Goal: Use online tool/utility: Utilize a website feature to perform a specific function

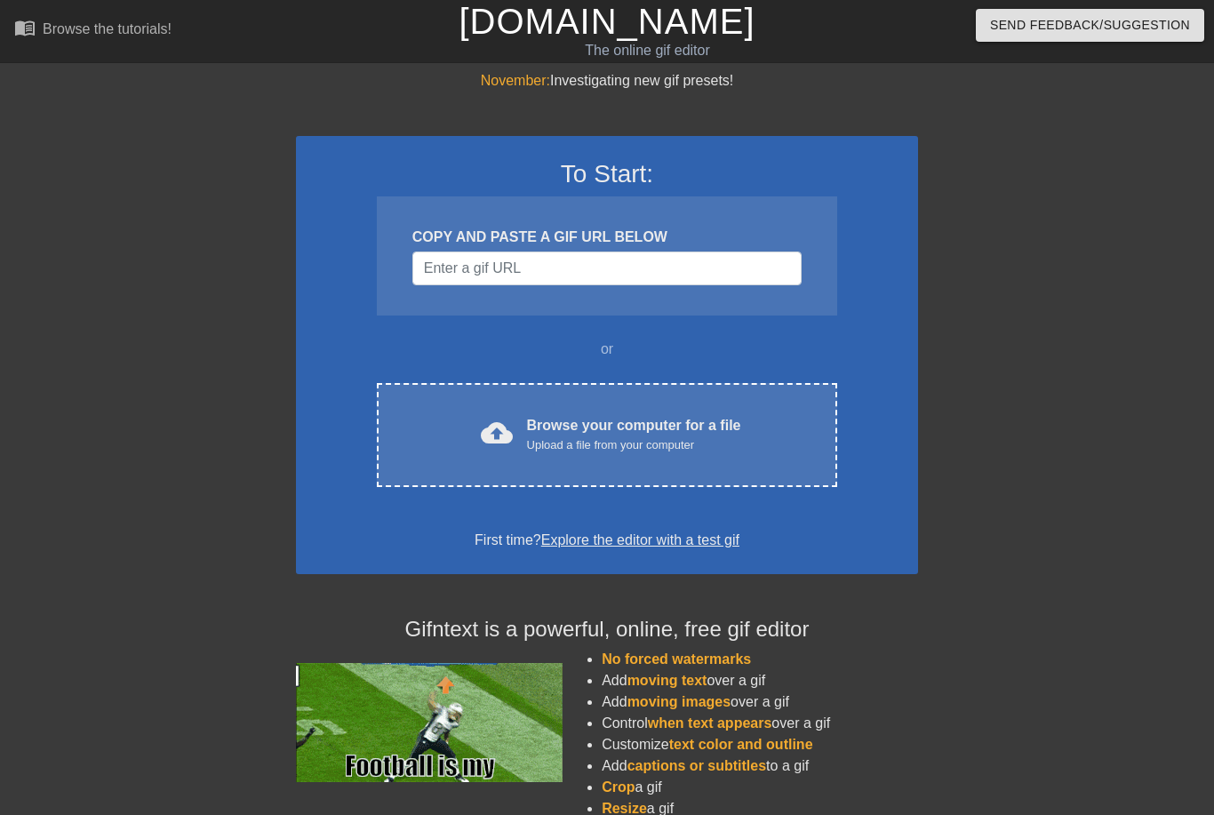
click at [737, 420] on div "Browse your computer for a file Upload a file from your computer" at bounding box center [634, 434] width 214 height 39
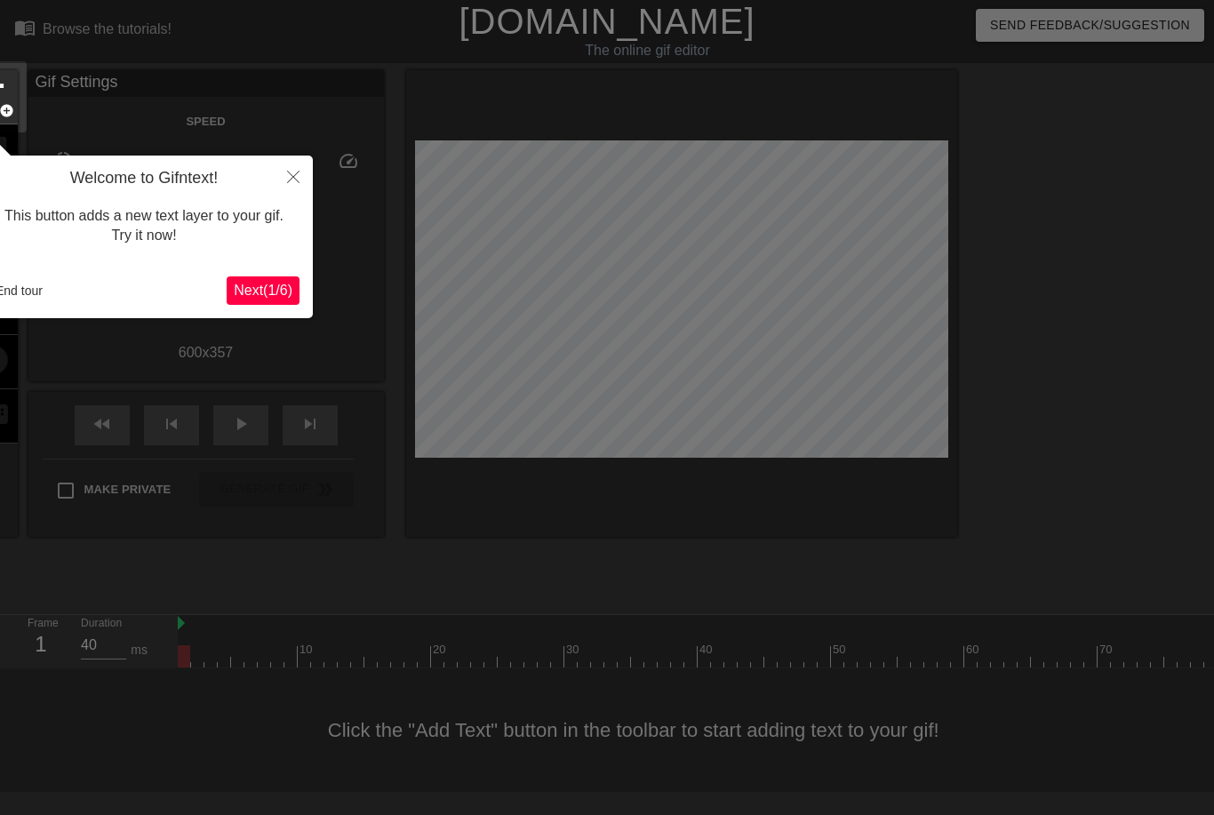
click at [258, 295] on span "Next ( 1 / 6 )" at bounding box center [263, 290] width 59 height 15
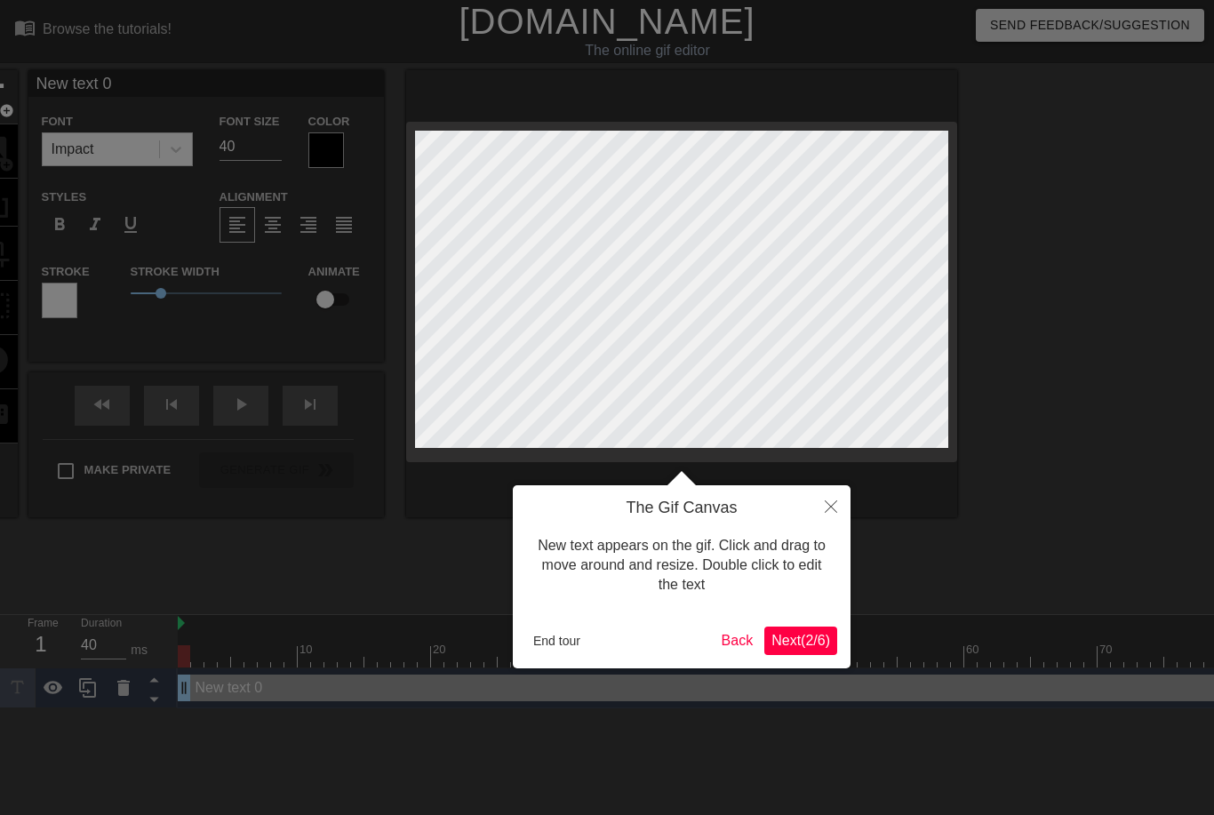
click at [798, 644] on span "Next ( 2 / 6 )" at bounding box center [801, 640] width 59 height 15
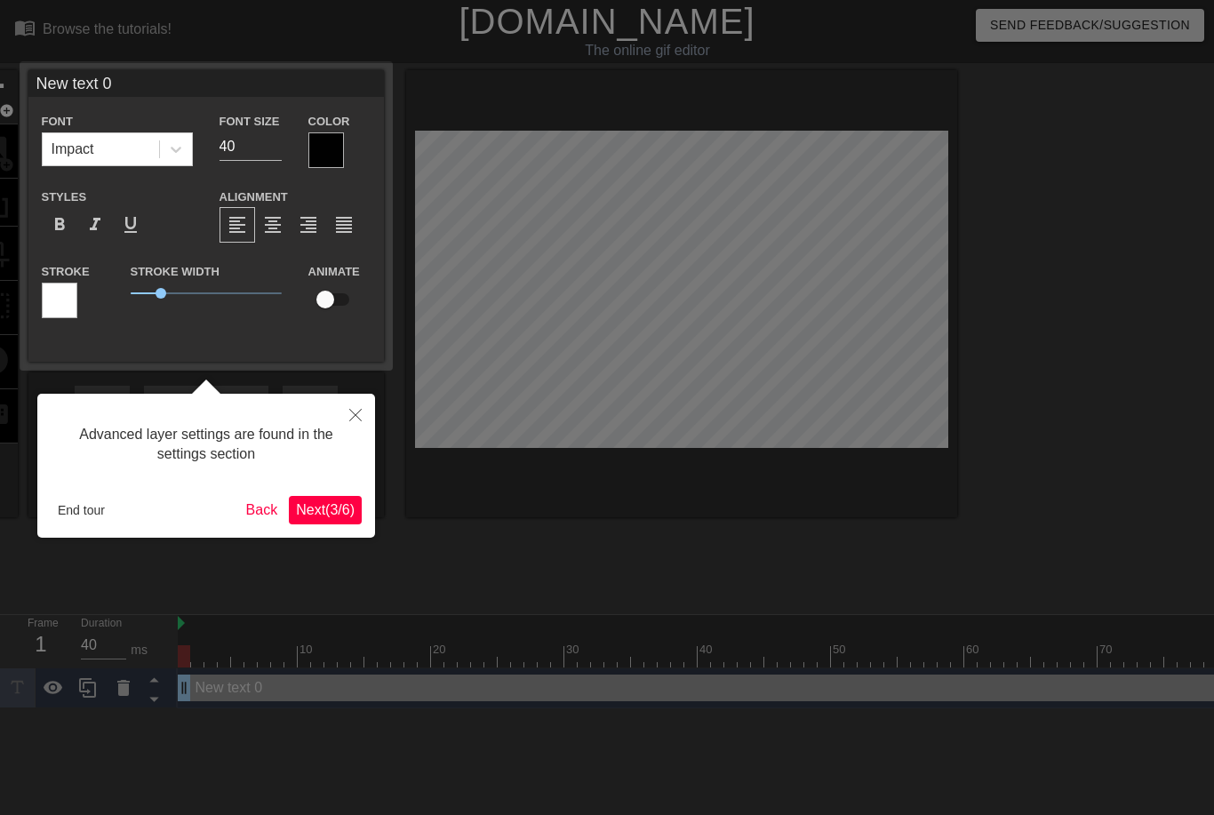
click at [323, 515] on span "Next ( 3 / 6 )" at bounding box center [325, 509] width 59 height 15
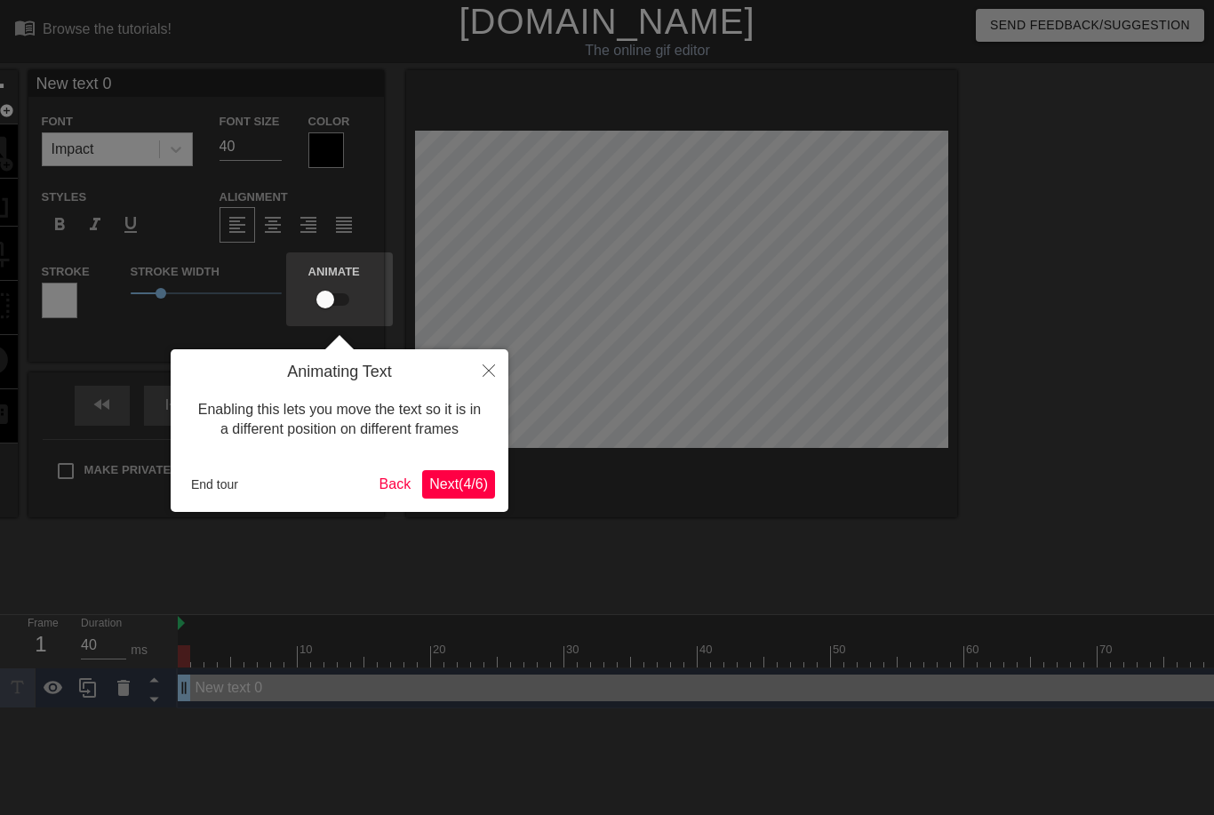
click at [466, 486] on span "Next ( 4 / 6 )" at bounding box center [458, 483] width 59 height 15
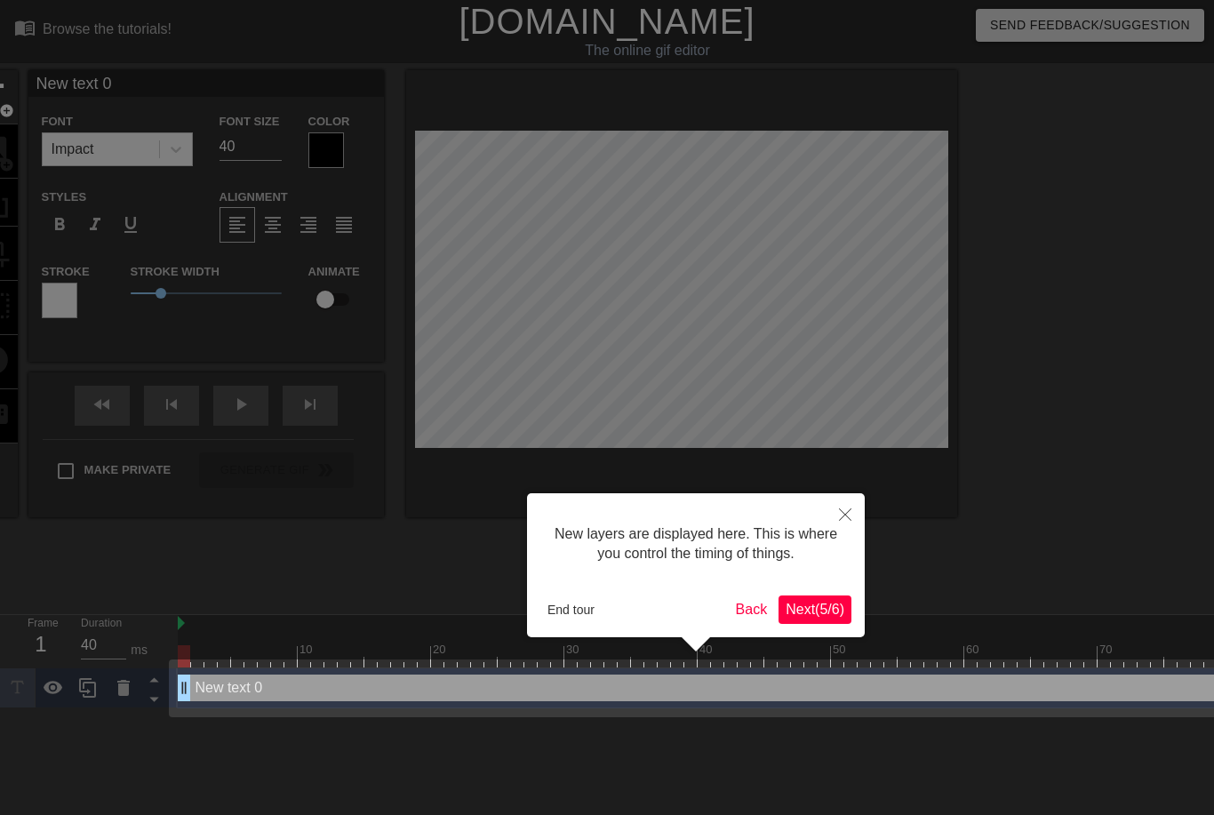
click at [819, 607] on span "Next ( 5 / 6 )" at bounding box center [815, 609] width 59 height 15
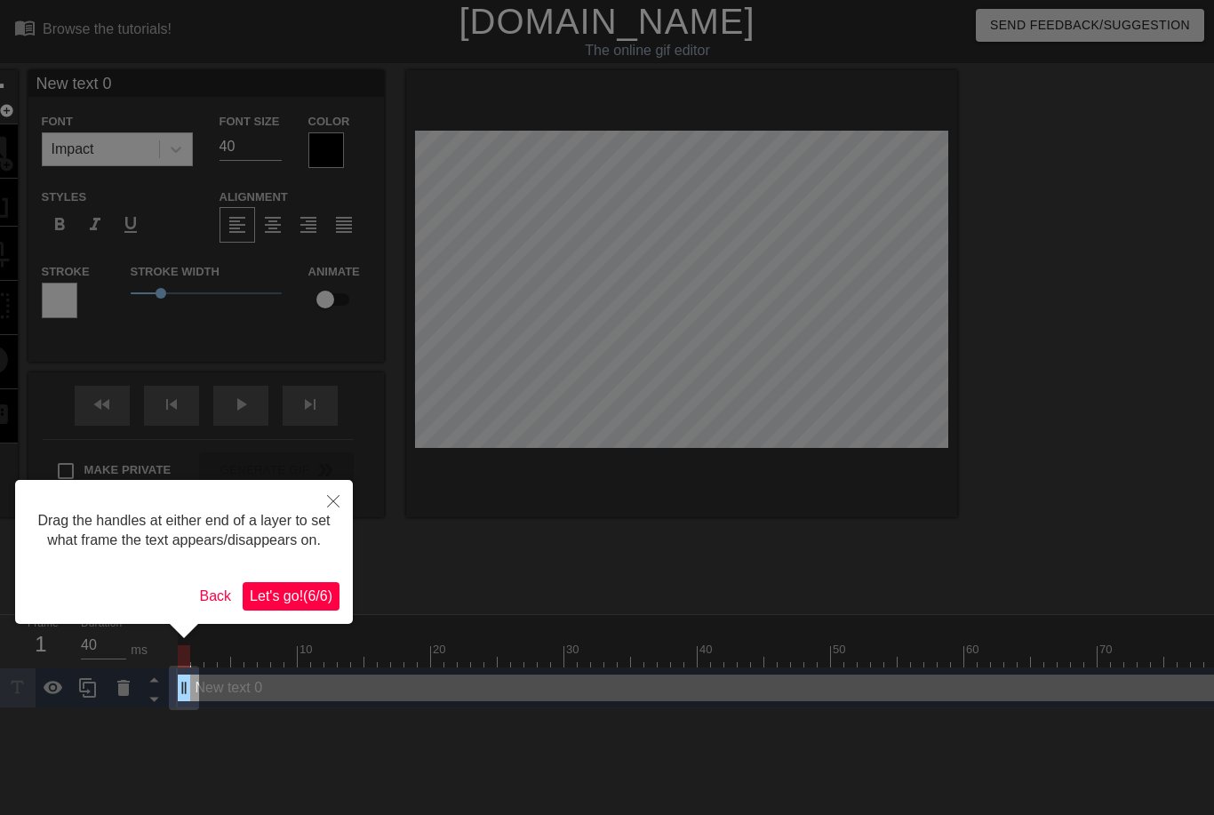
click at [294, 604] on span "Let's go! ( 6 / 6 )" at bounding box center [291, 595] width 83 height 15
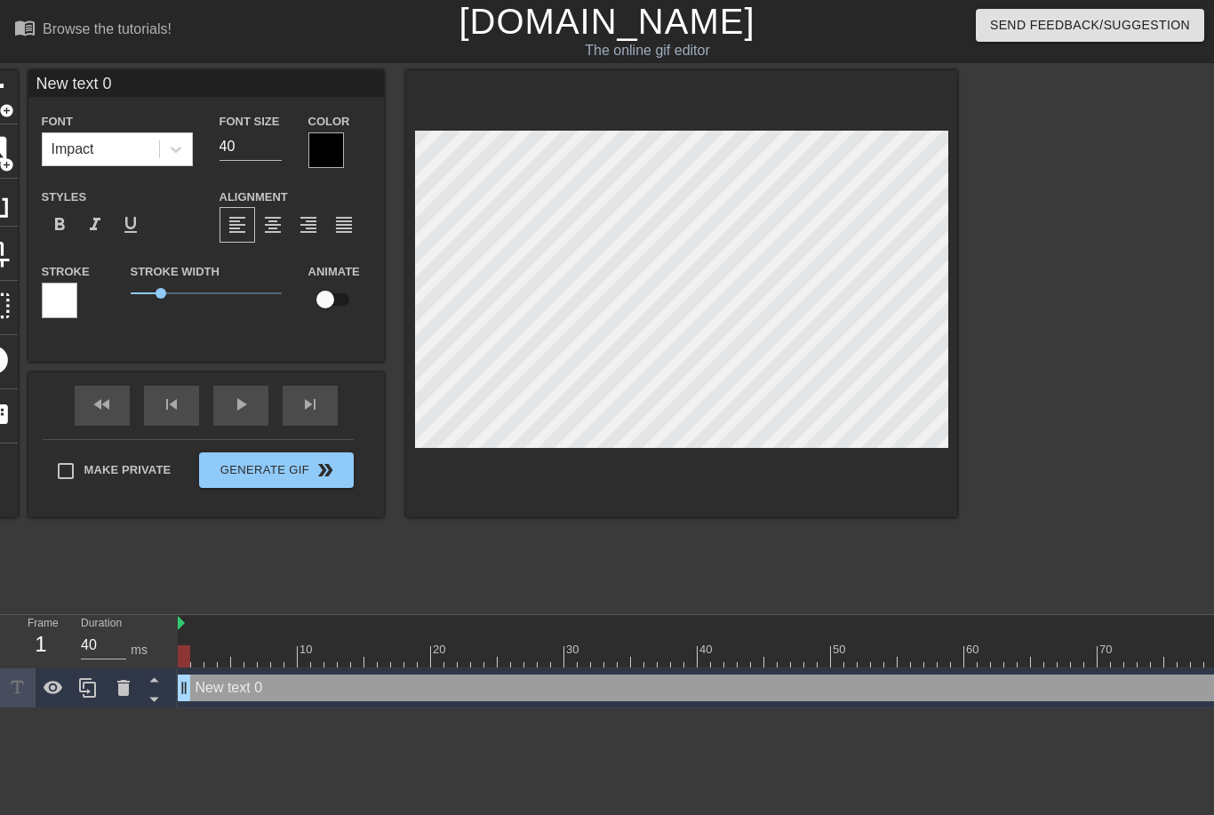
click at [6, 103] on span "add_circle" at bounding box center [6, 110] width 15 height 15
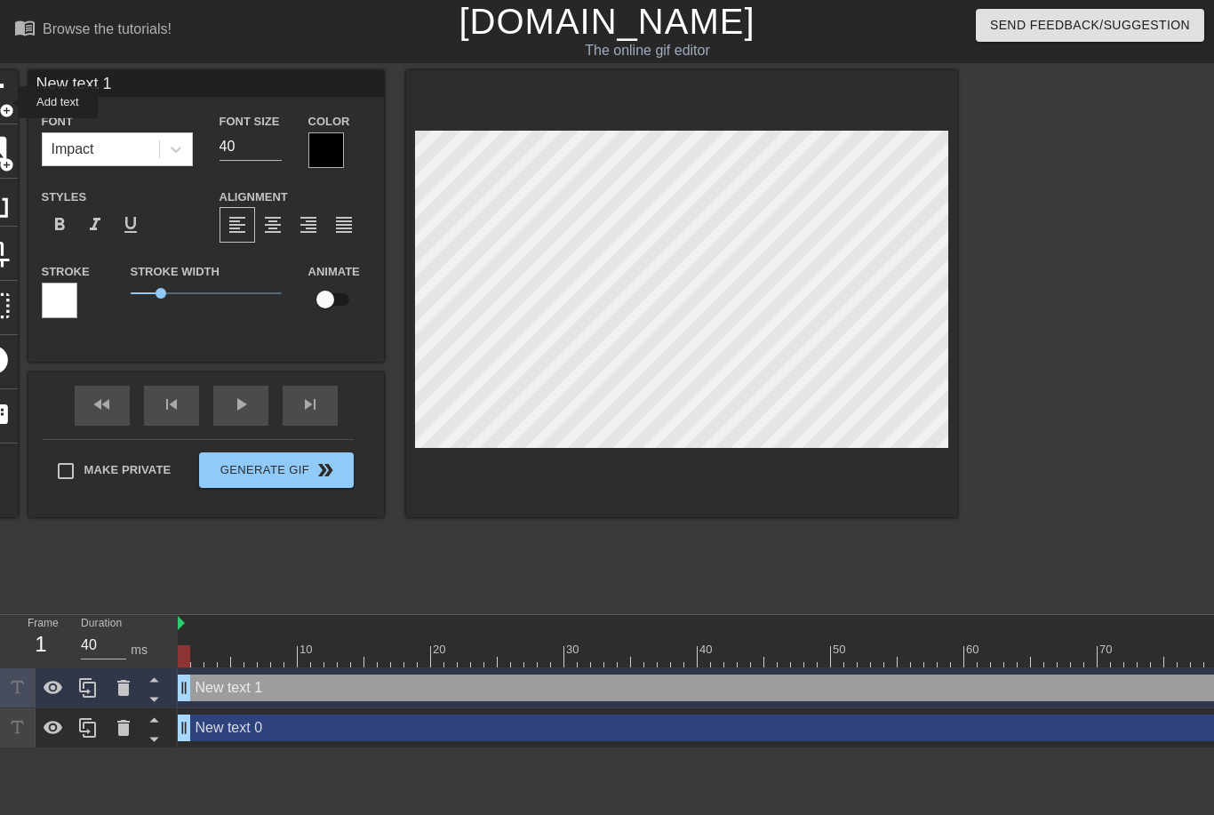
type input "New text 1"
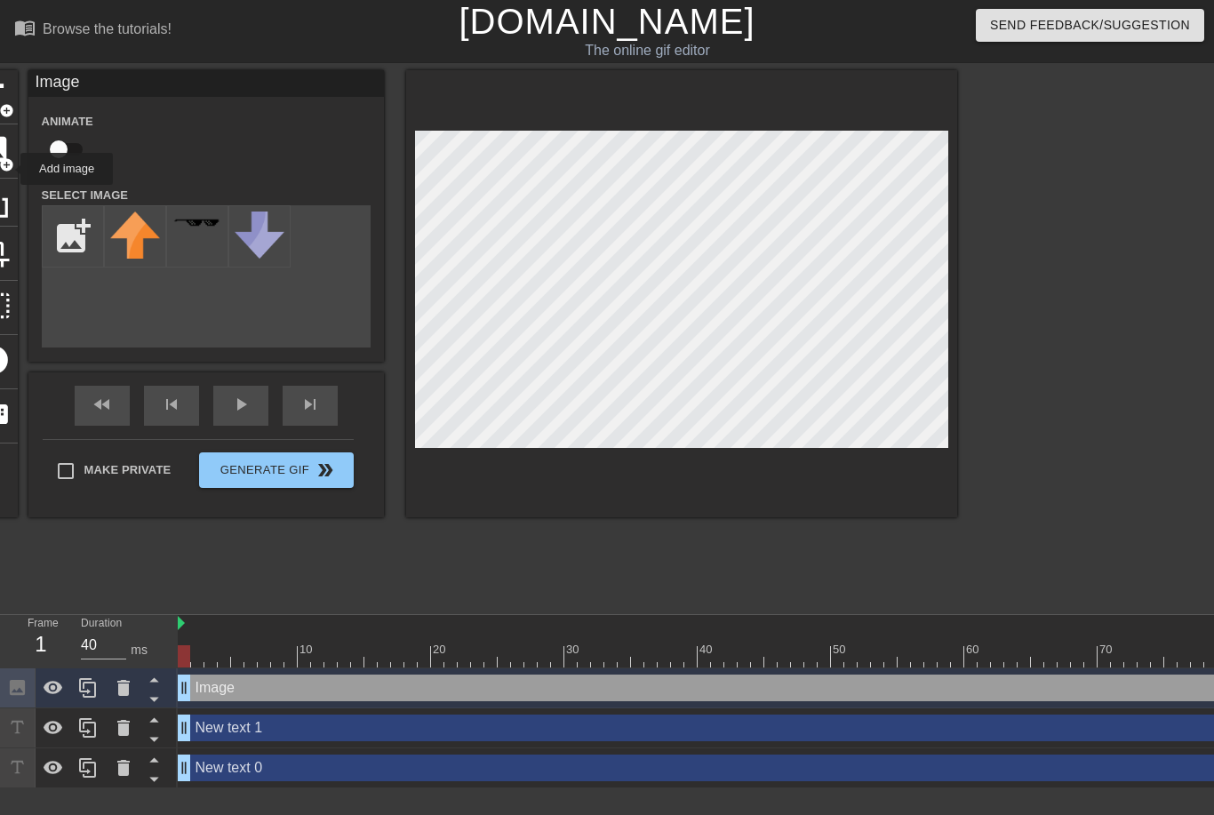
click at [329, 297] on div "add_photo_alternate" at bounding box center [206, 276] width 329 height 142
click at [72, 238] on input "file" at bounding box center [73, 236] width 60 height 60
type input "C:\fakepath\IMG_0074.png"
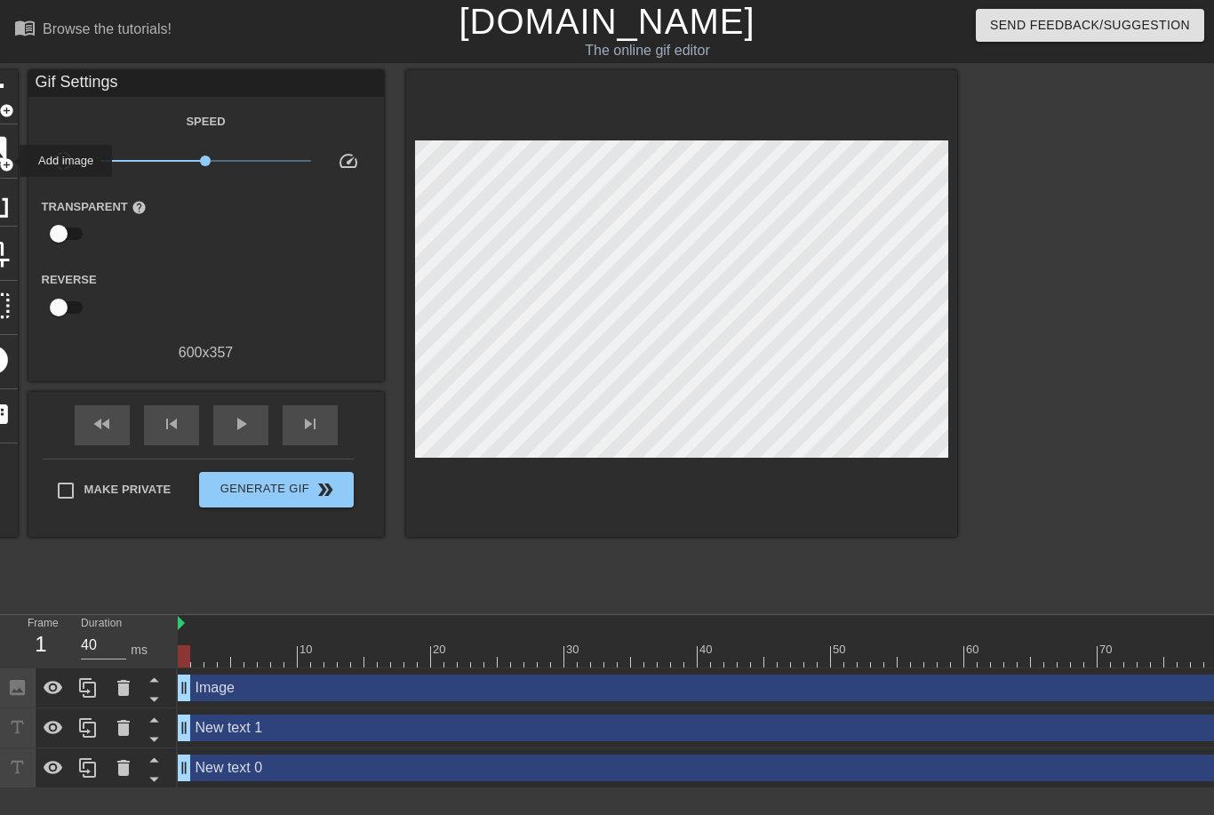
click at [8, 161] on span "add_circle" at bounding box center [6, 164] width 15 height 15
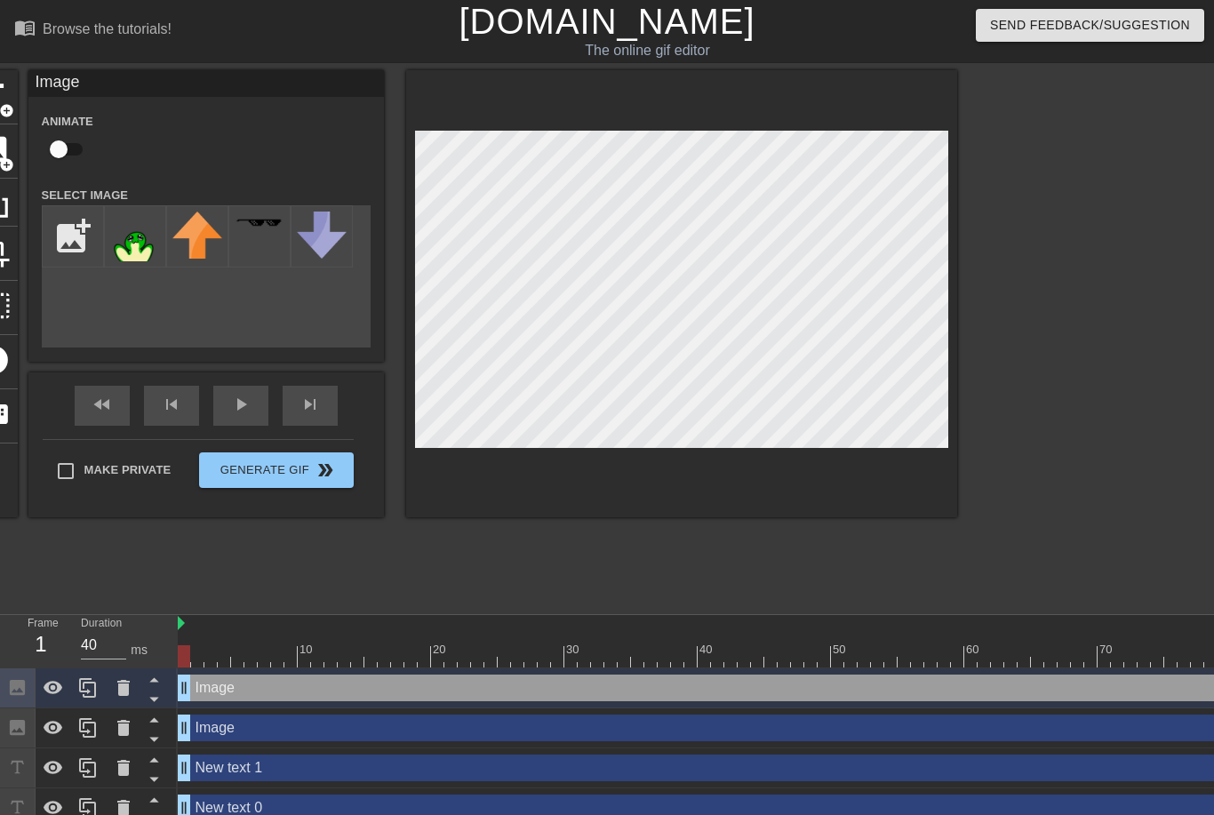
click at [121, 684] on icon at bounding box center [123, 688] width 12 height 16
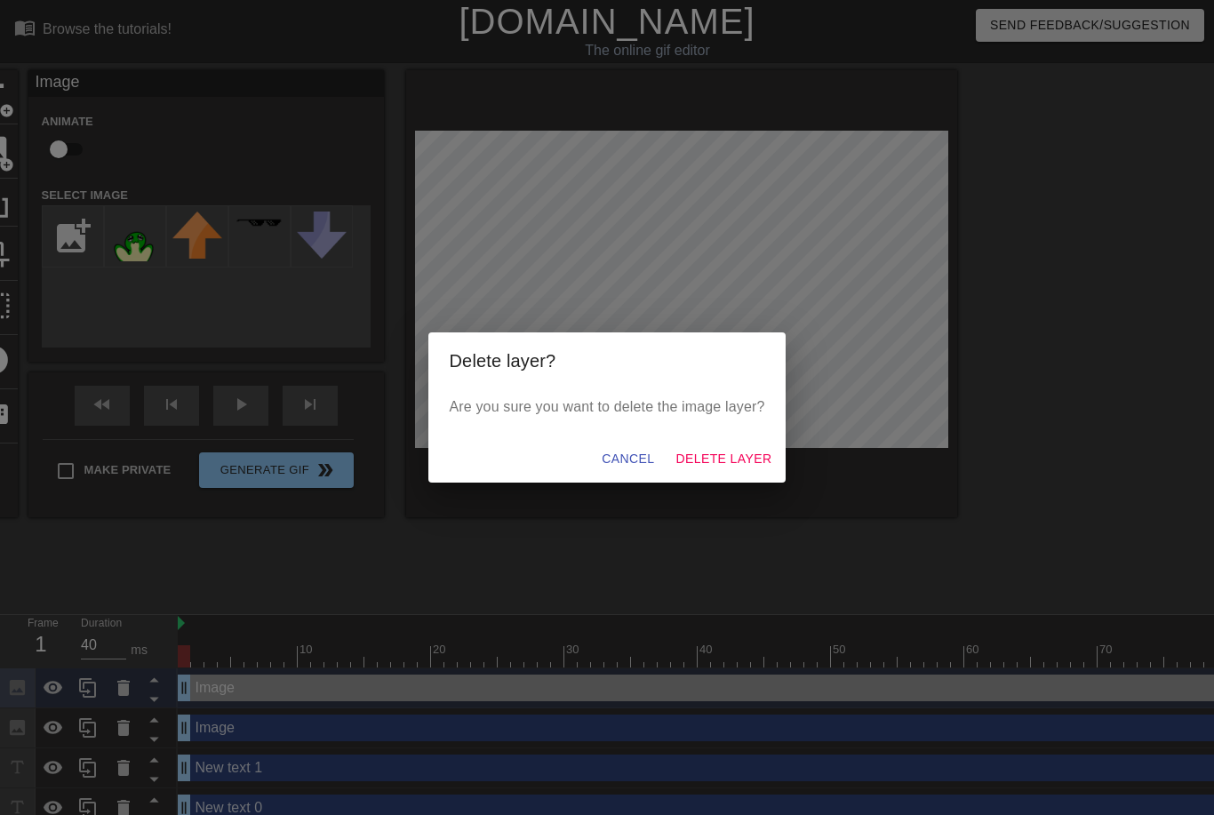
click at [708, 459] on span "Delete Layer" at bounding box center [724, 459] width 96 height 22
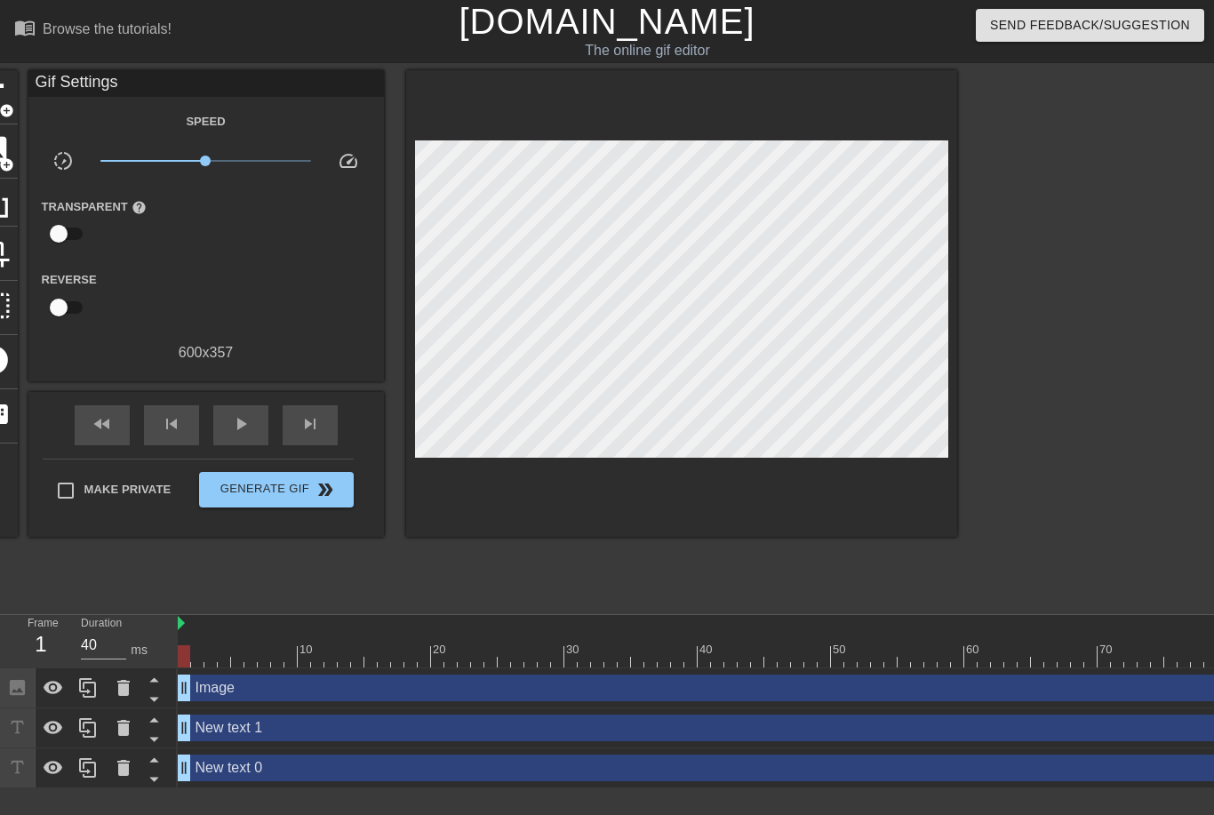
click at [121, 731] on icon at bounding box center [123, 728] width 12 height 16
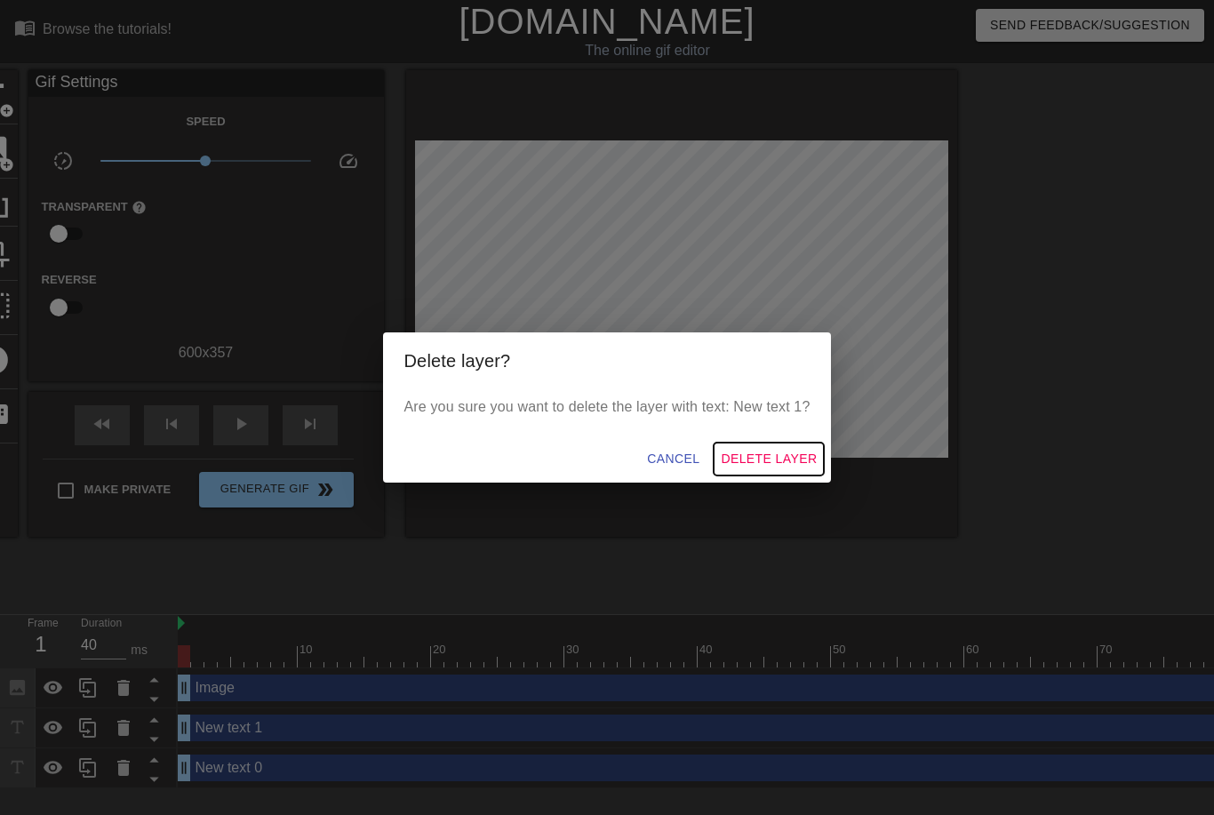
click at [769, 453] on span "Delete Layer" at bounding box center [769, 459] width 96 height 22
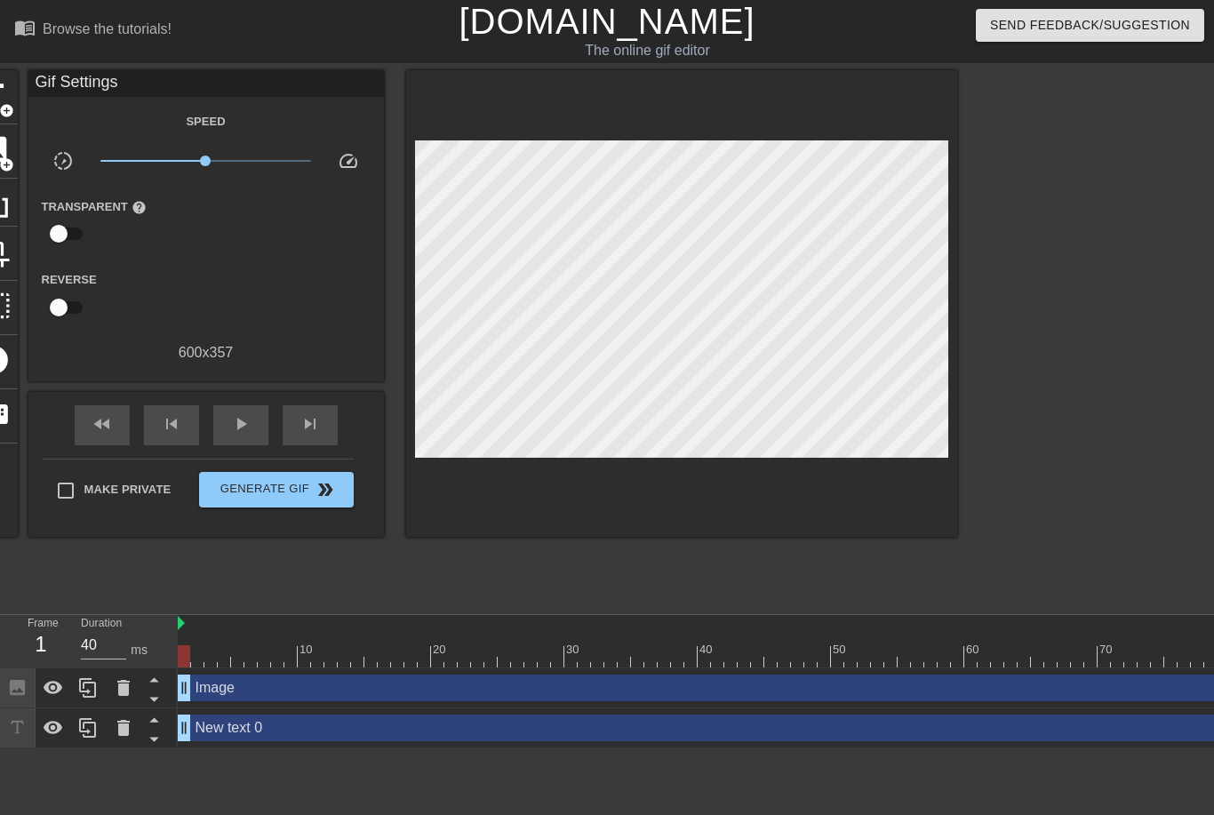
click at [118, 701] on div at bounding box center [124, 687] width 36 height 39
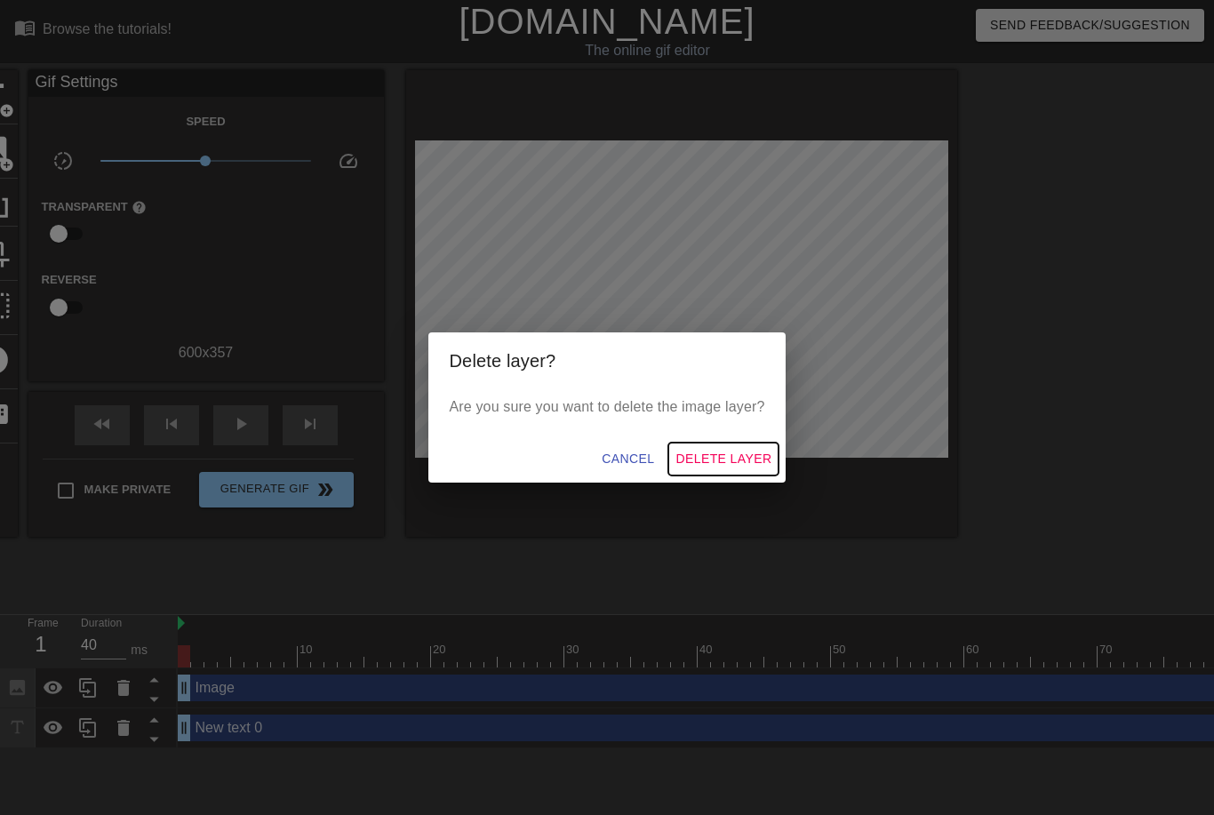
click at [711, 458] on span "Delete Layer" at bounding box center [724, 459] width 96 height 22
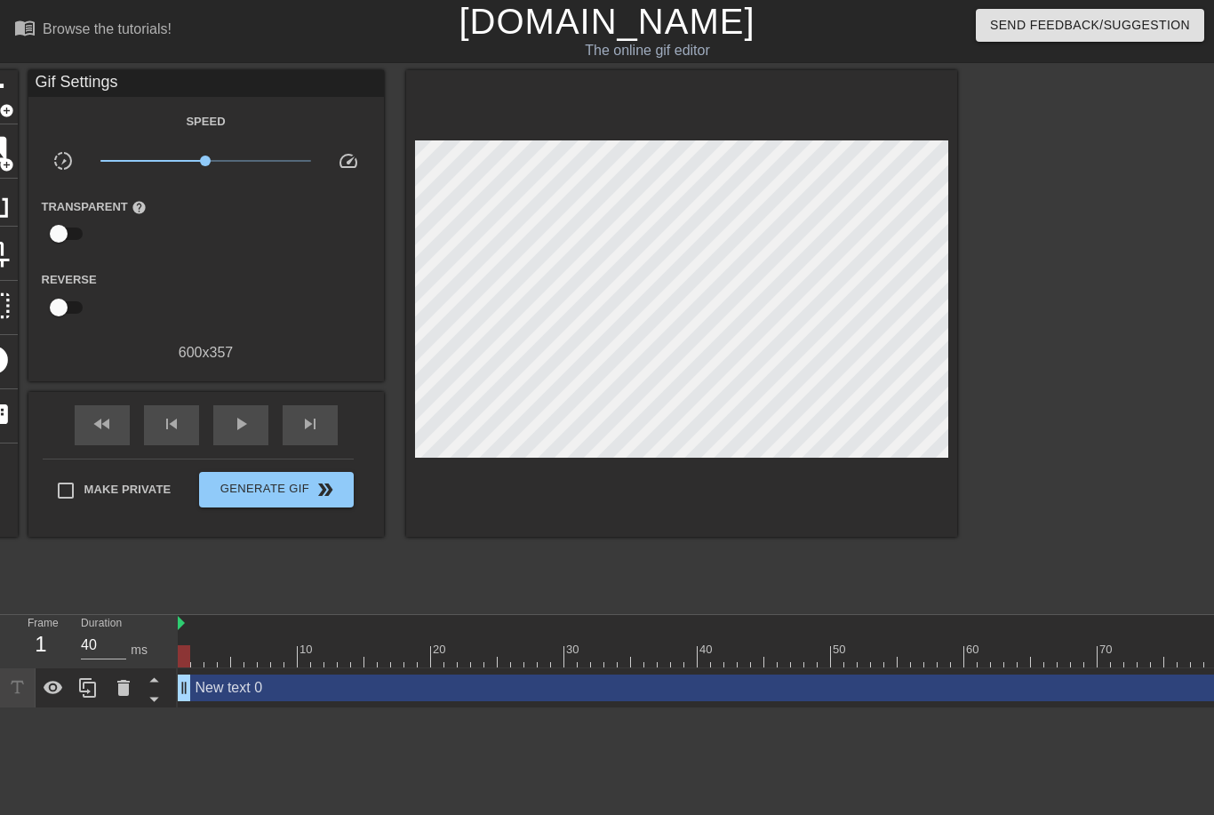
click at [120, 687] on icon at bounding box center [123, 688] width 12 height 16
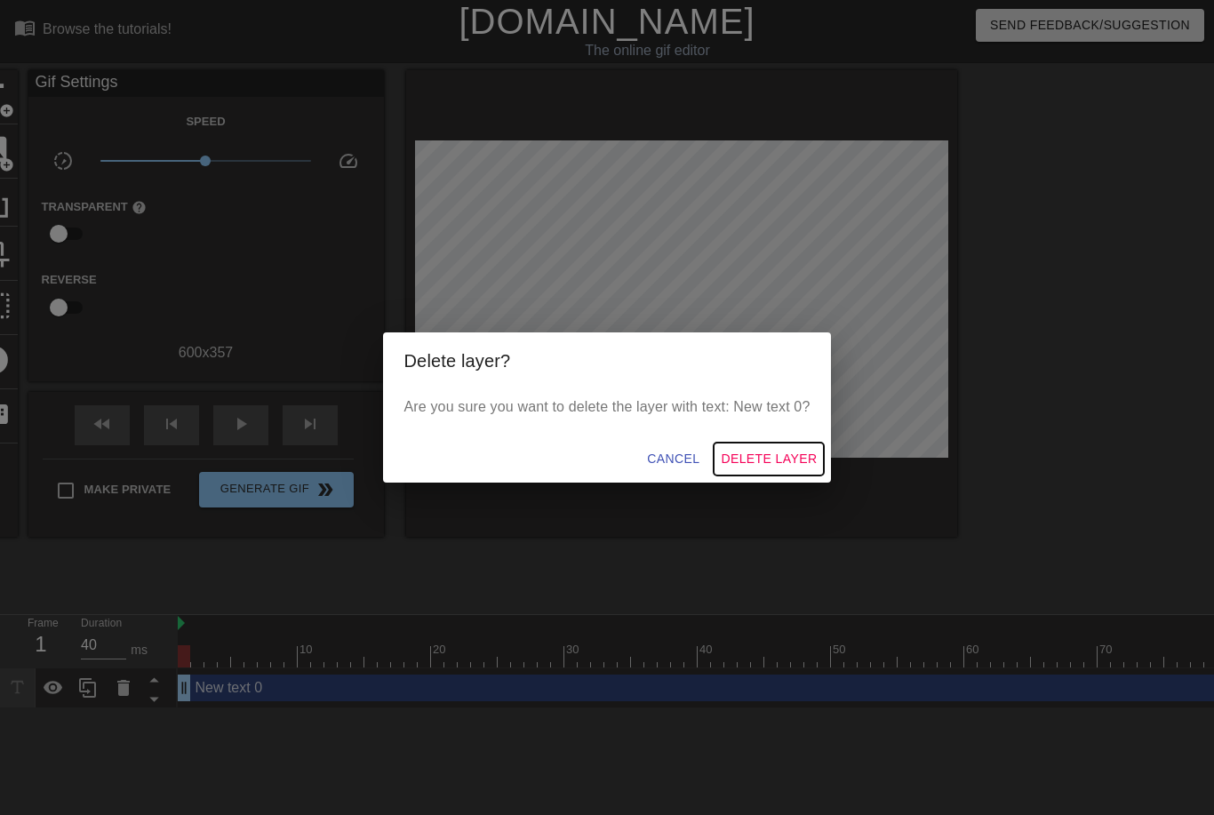
click at [757, 461] on span "Delete Layer" at bounding box center [769, 459] width 96 height 22
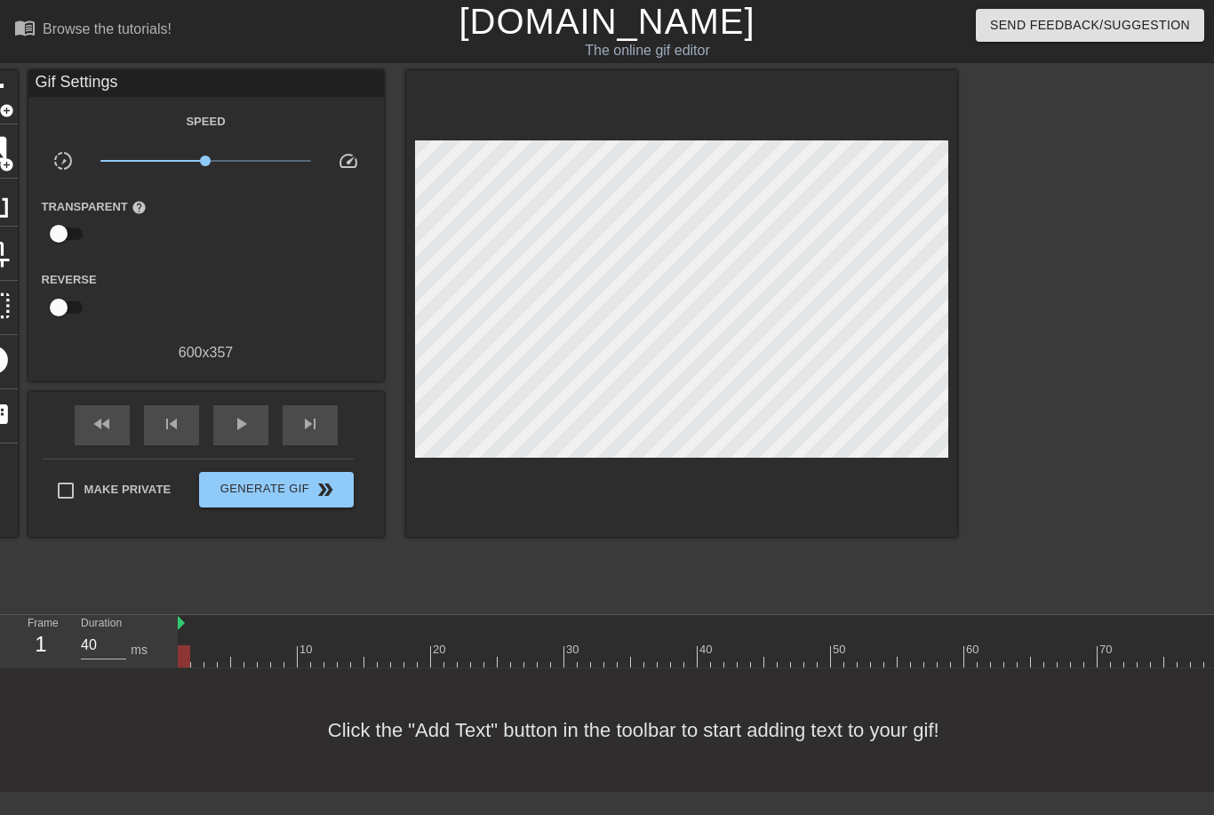
click at [59, 229] on input "checkbox" at bounding box center [58, 234] width 101 height 34
checkbox input "true"
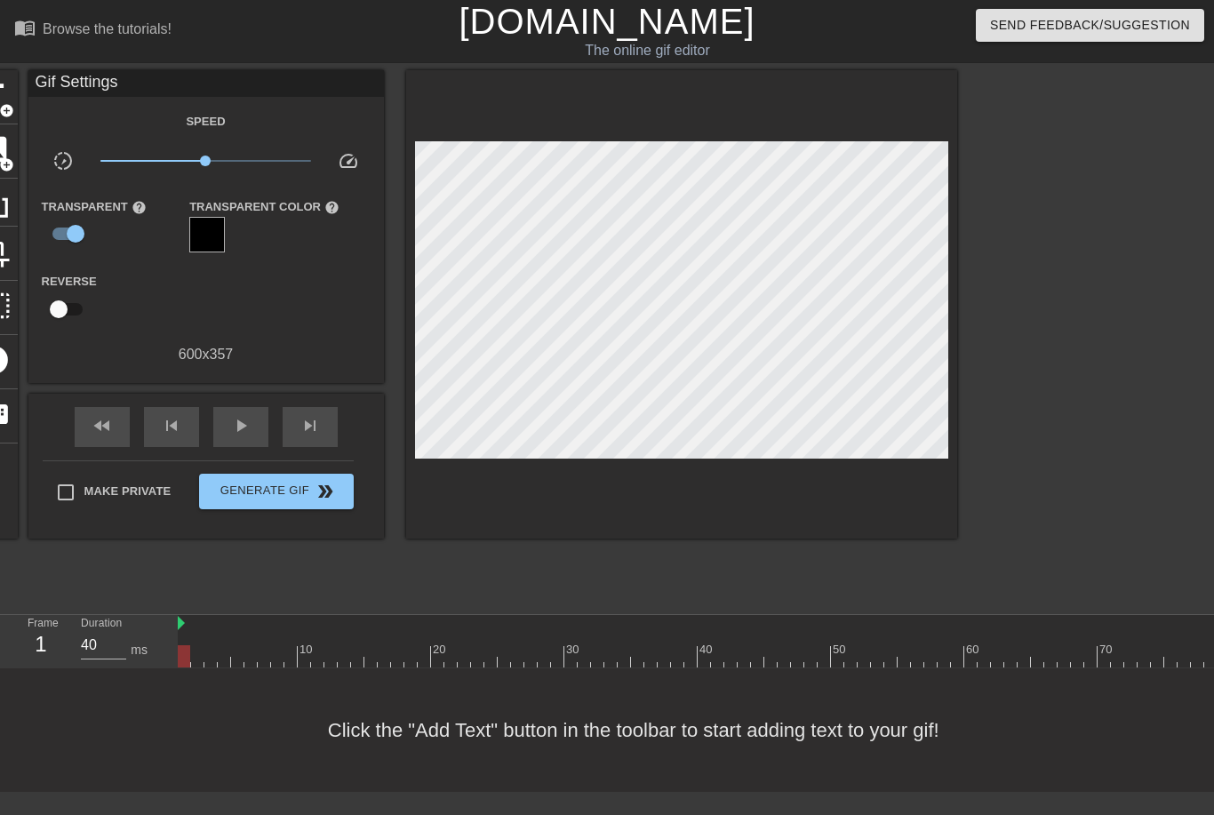
click at [62, 303] on input "checkbox" at bounding box center [58, 309] width 101 height 34
click at [58, 303] on input "checkbox" at bounding box center [75, 309] width 101 height 34
checkbox input "false"
click at [244, 428] on span "play_arrow" at bounding box center [240, 425] width 21 height 21
click at [233, 429] on span "pause" at bounding box center [240, 425] width 21 height 21
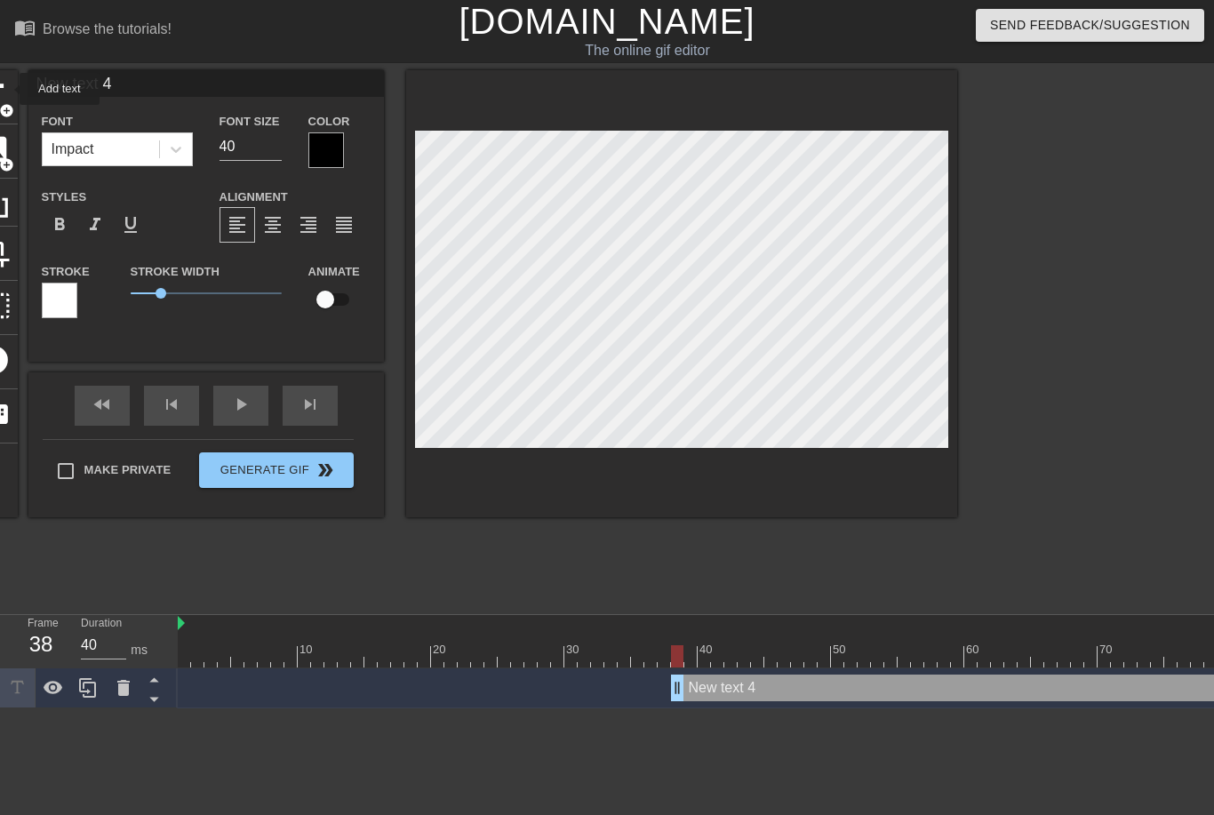
click at [116, 689] on icon at bounding box center [123, 687] width 21 height 21
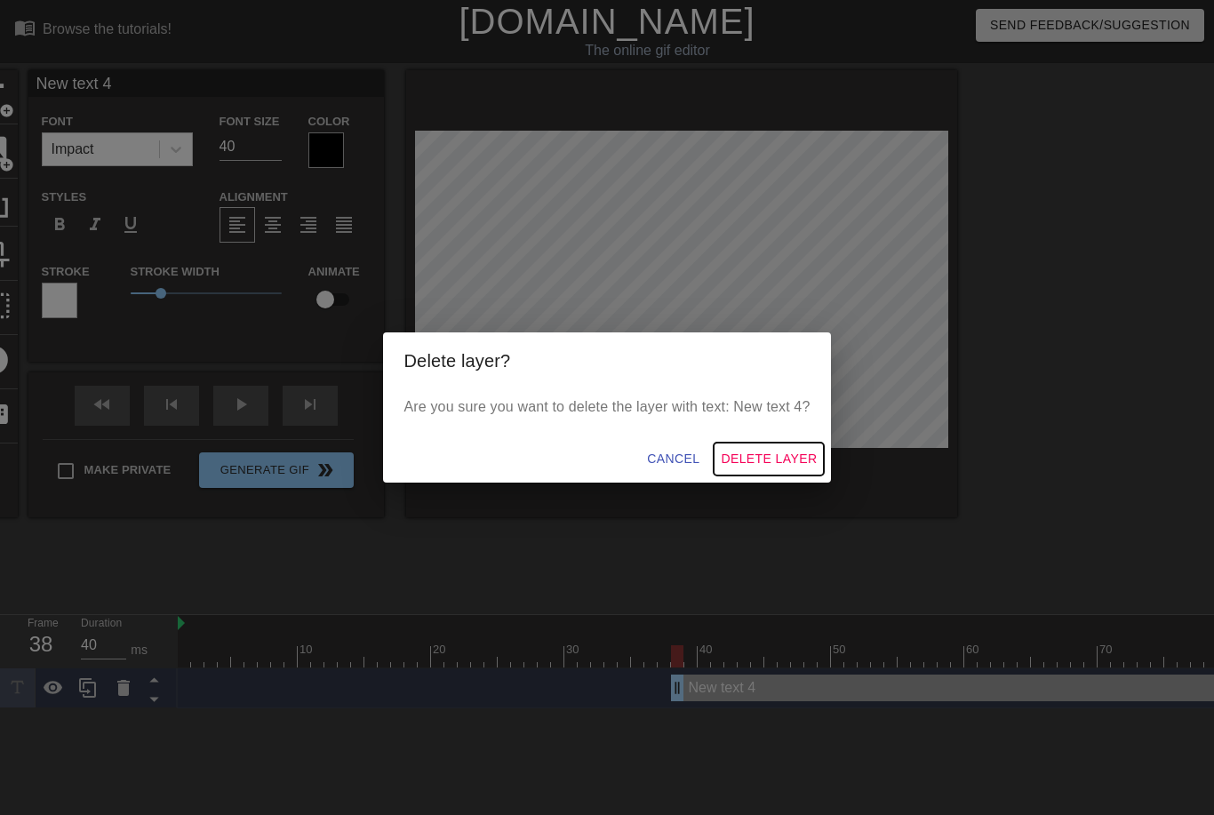
click at [778, 461] on span "Delete Layer" at bounding box center [769, 459] width 96 height 22
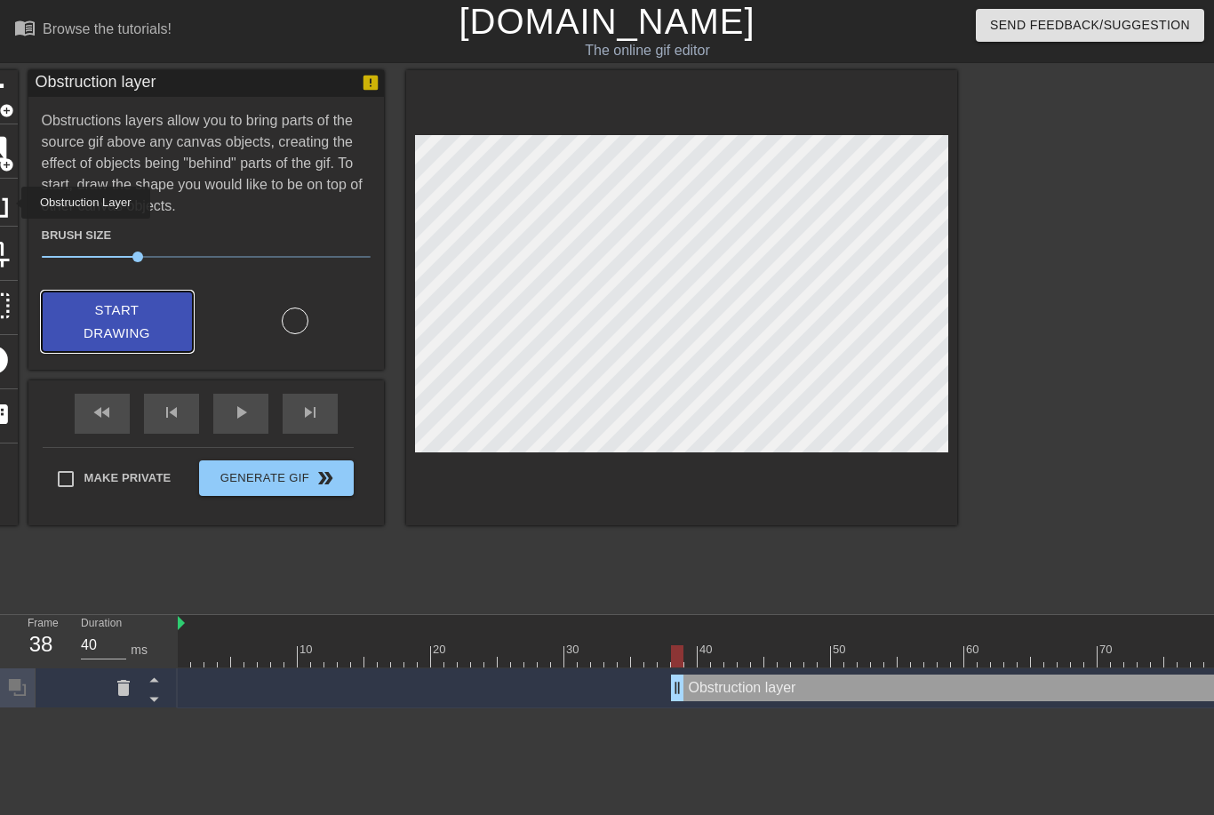
click at [140, 324] on span "Start Drawing" at bounding box center [117, 322] width 108 height 47
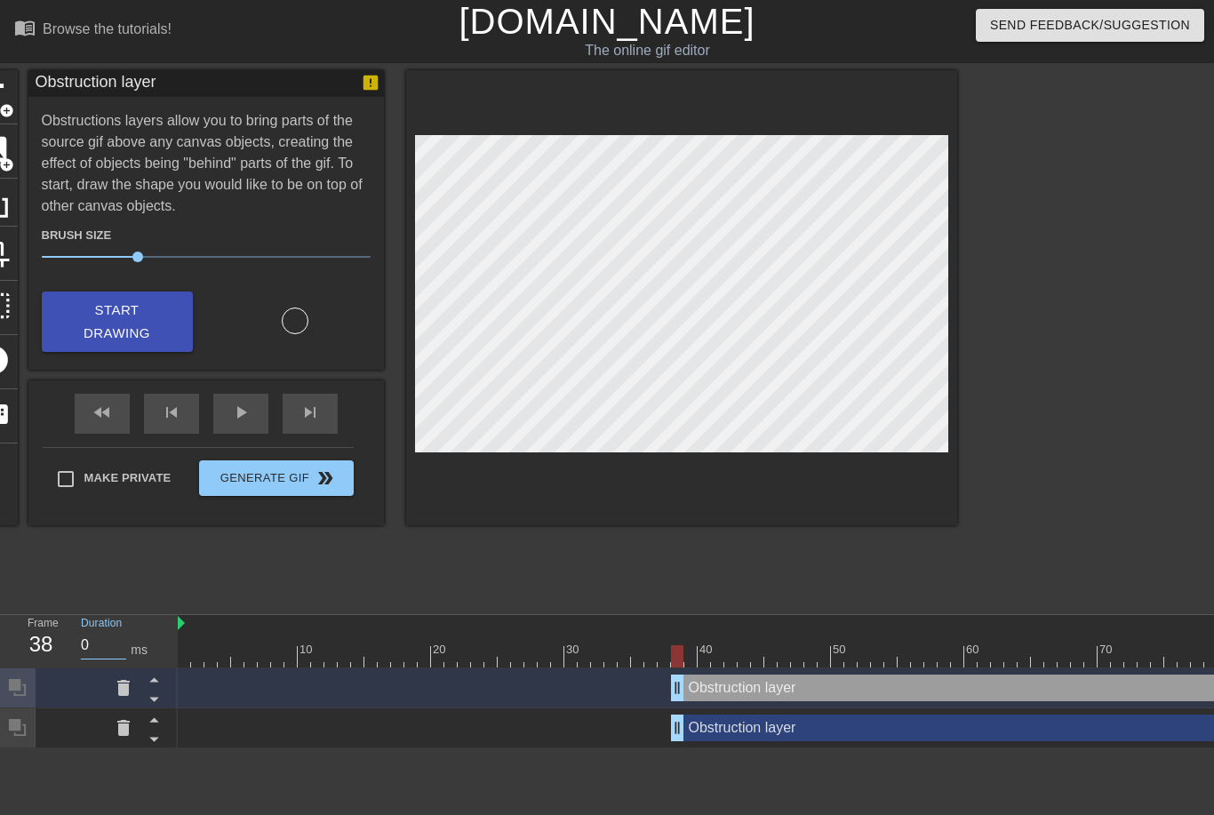
click at [134, 728] on div at bounding box center [124, 727] width 36 height 39
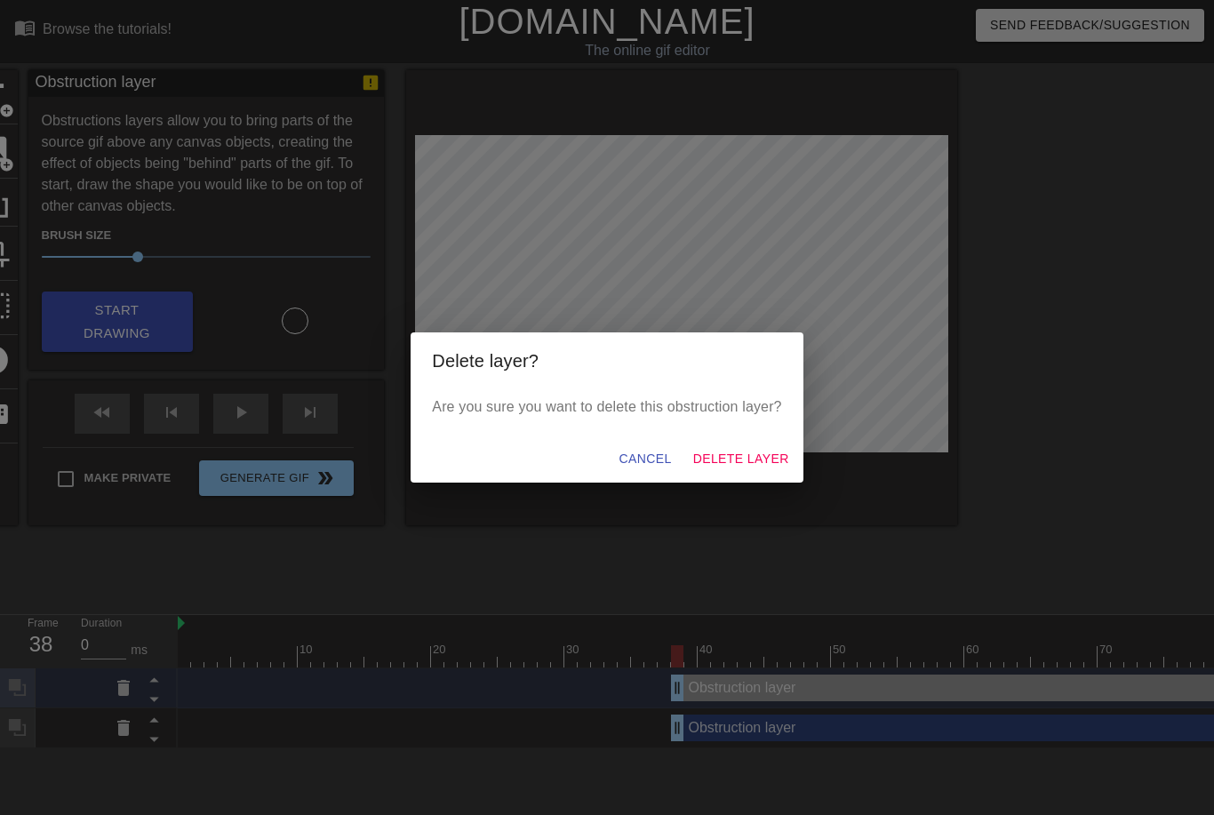
click at [131, 686] on div "Delete layer? Are you sure you want to delete this obstruction layer? Cancel De…" at bounding box center [607, 407] width 1214 height 815
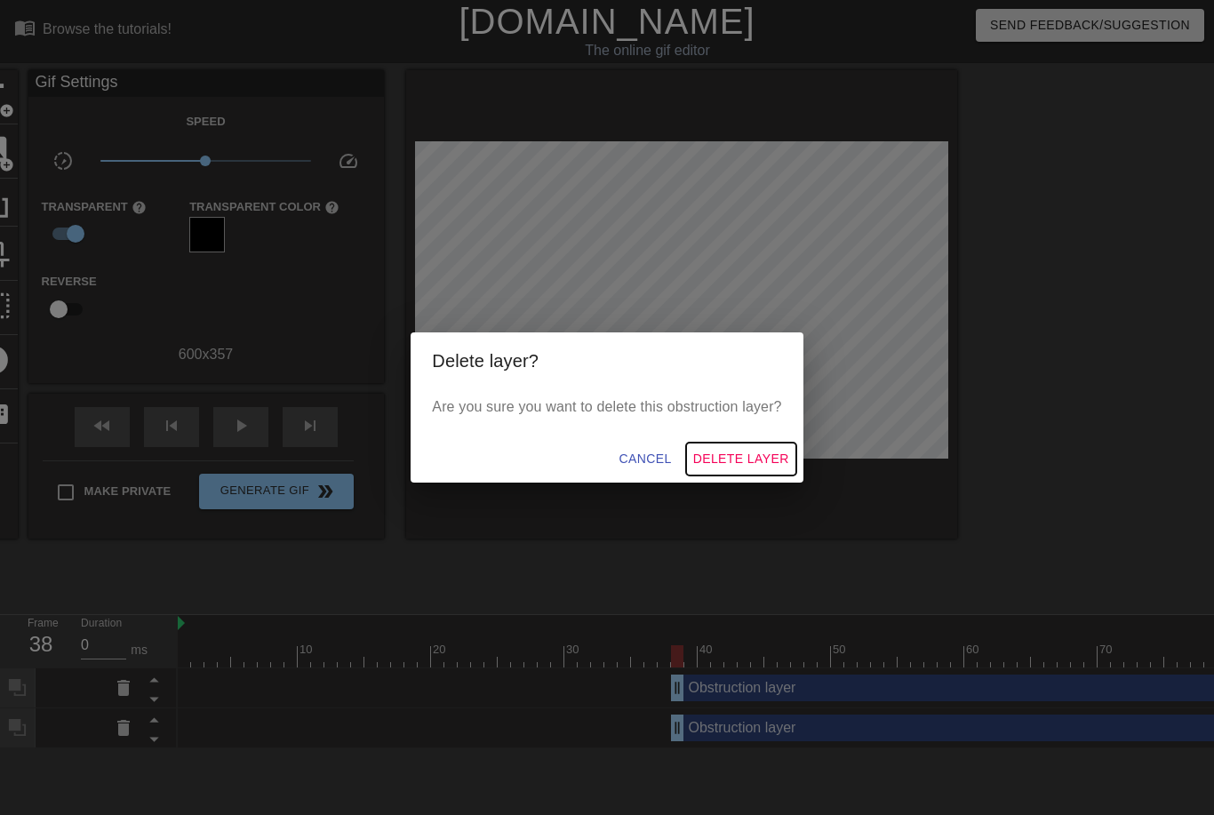
click at [757, 450] on span "Delete Layer" at bounding box center [741, 459] width 96 height 22
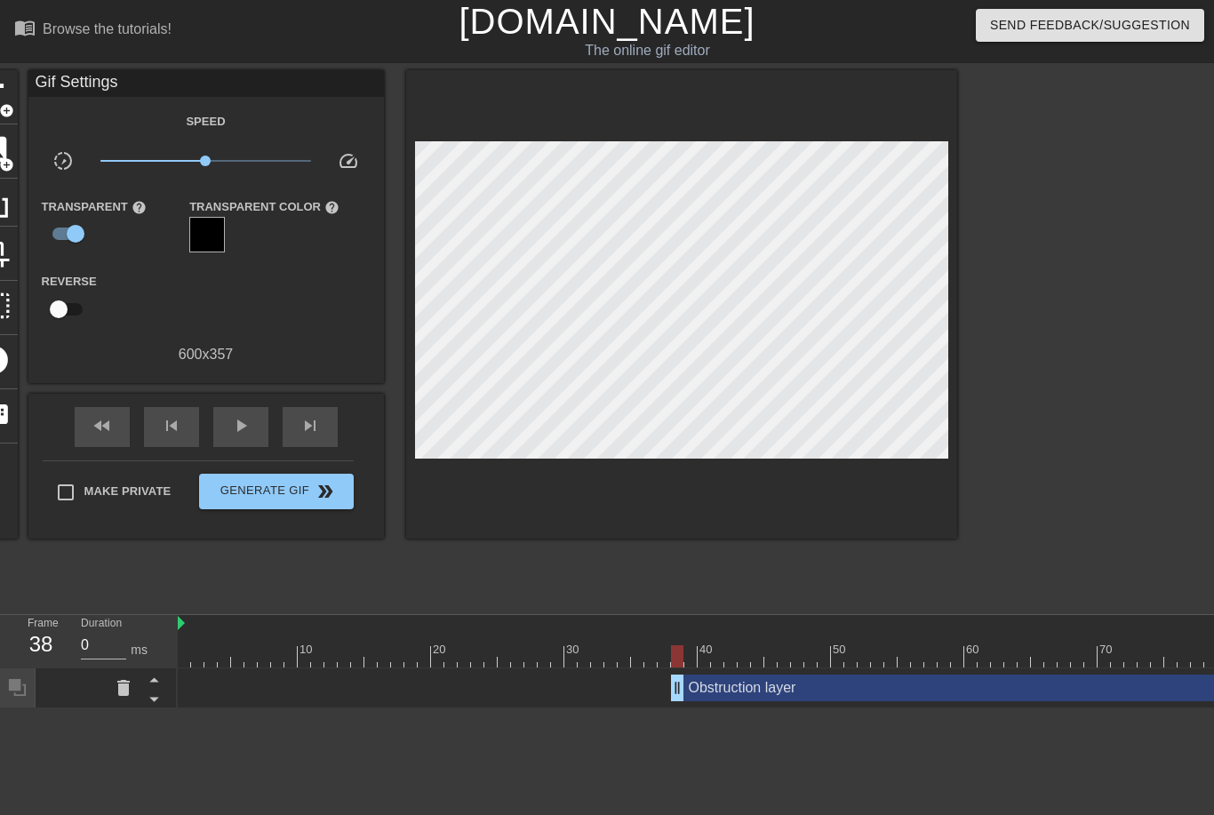
click at [128, 696] on icon at bounding box center [123, 688] width 12 height 16
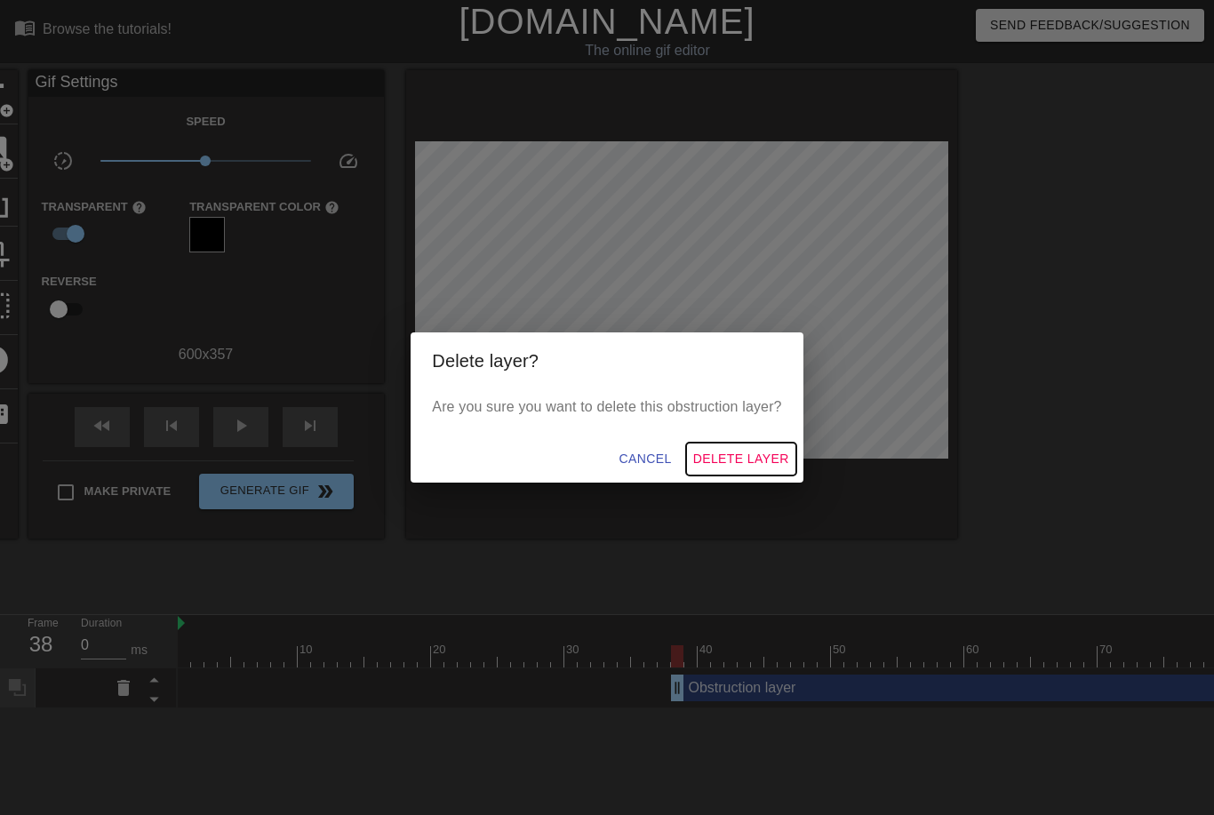
click at [756, 450] on span "Delete Layer" at bounding box center [741, 459] width 96 height 22
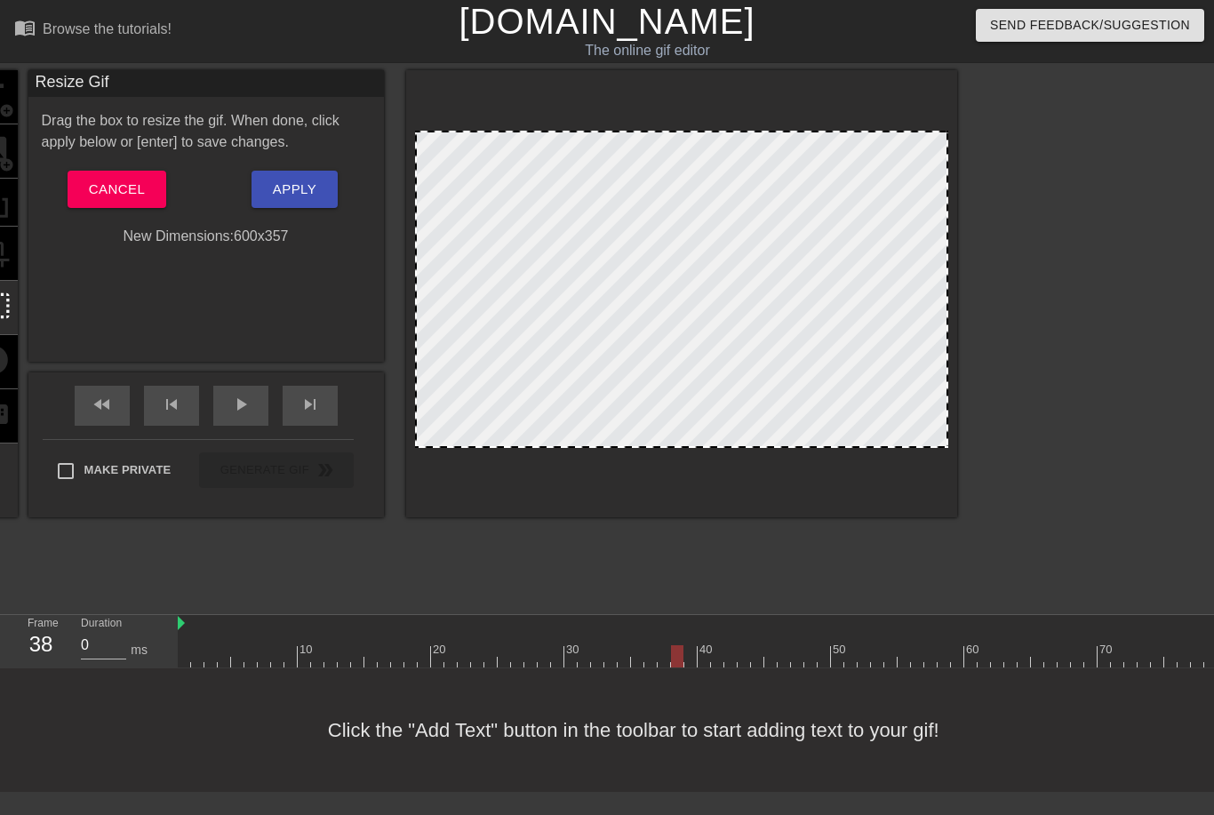
click at [528, 236] on div at bounding box center [681, 289] width 533 height 317
click at [134, 192] on span "Cancel" at bounding box center [117, 189] width 56 height 23
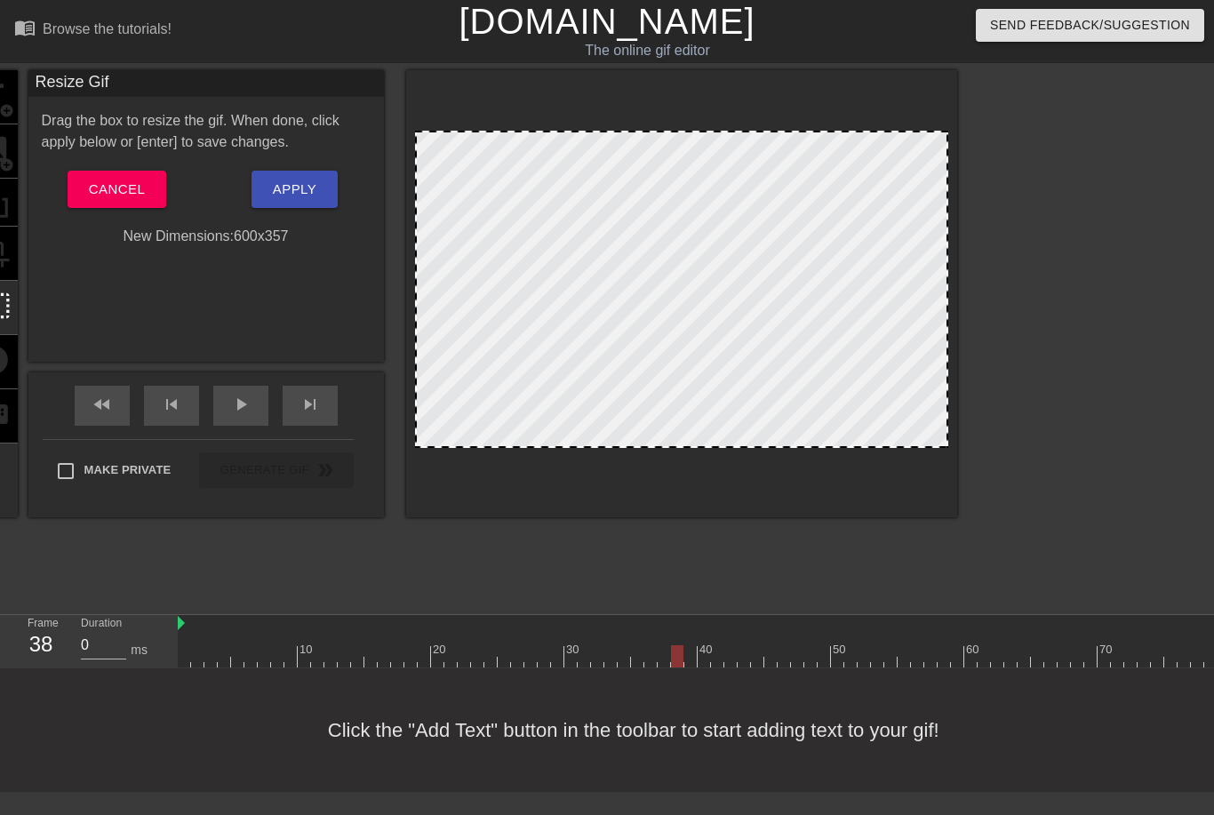
click at [74, 305] on div "Resize Gif Drag the box to resize the gif. When done, click apply below or [ent…" at bounding box center [206, 216] width 356 height 292
click at [142, 282] on div "Resize Gif Drag the box to resize the gif. When done, click apply below or [ent…" at bounding box center [206, 216] width 356 height 292
click at [262, 229] on div "New Dimensions: 600 x 357" at bounding box center [206, 236] width 356 height 21
click at [266, 253] on div "Resize Gif Drag the box to resize the gif. When done, click apply below or [ent…" at bounding box center [206, 216] width 356 height 292
click at [116, 197] on span "Cancel" at bounding box center [117, 189] width 56 height 23
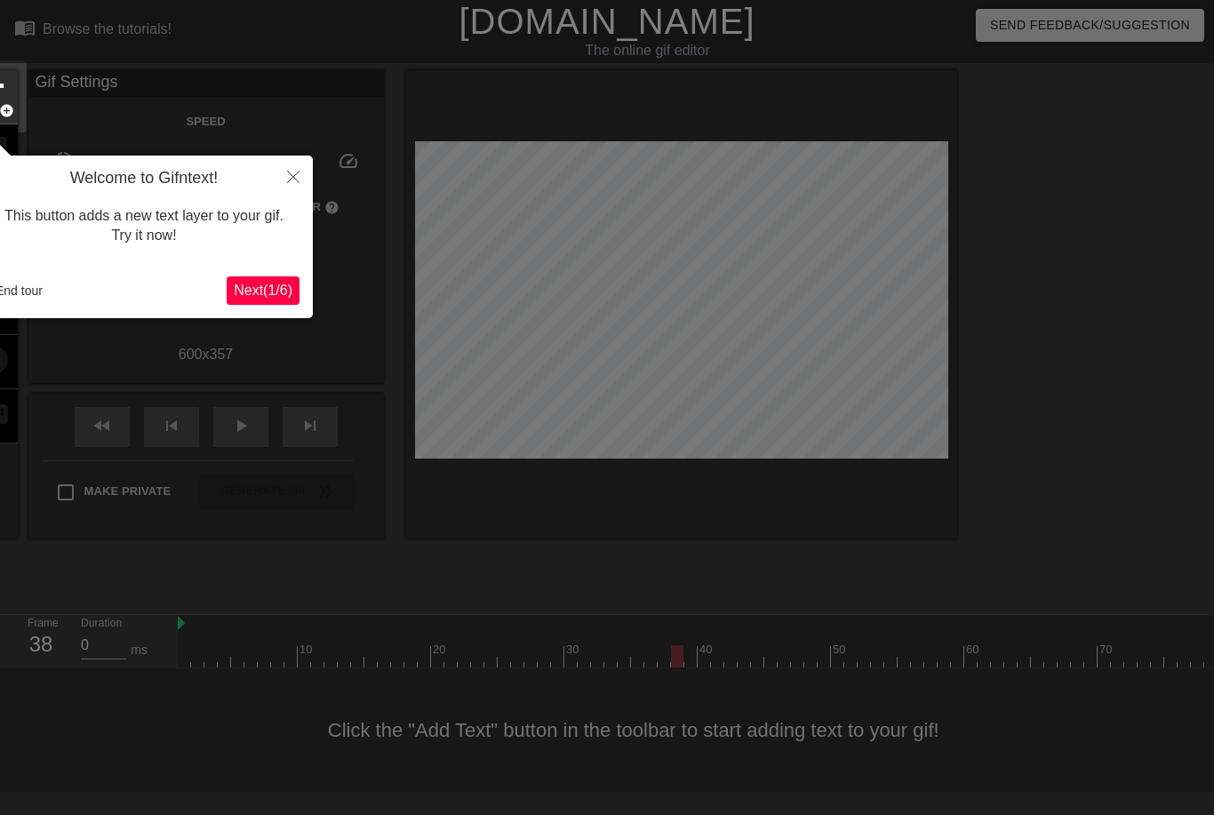
click at [292, 175] on icon "Close" at bounding box center [293, 177] width 12 height 12
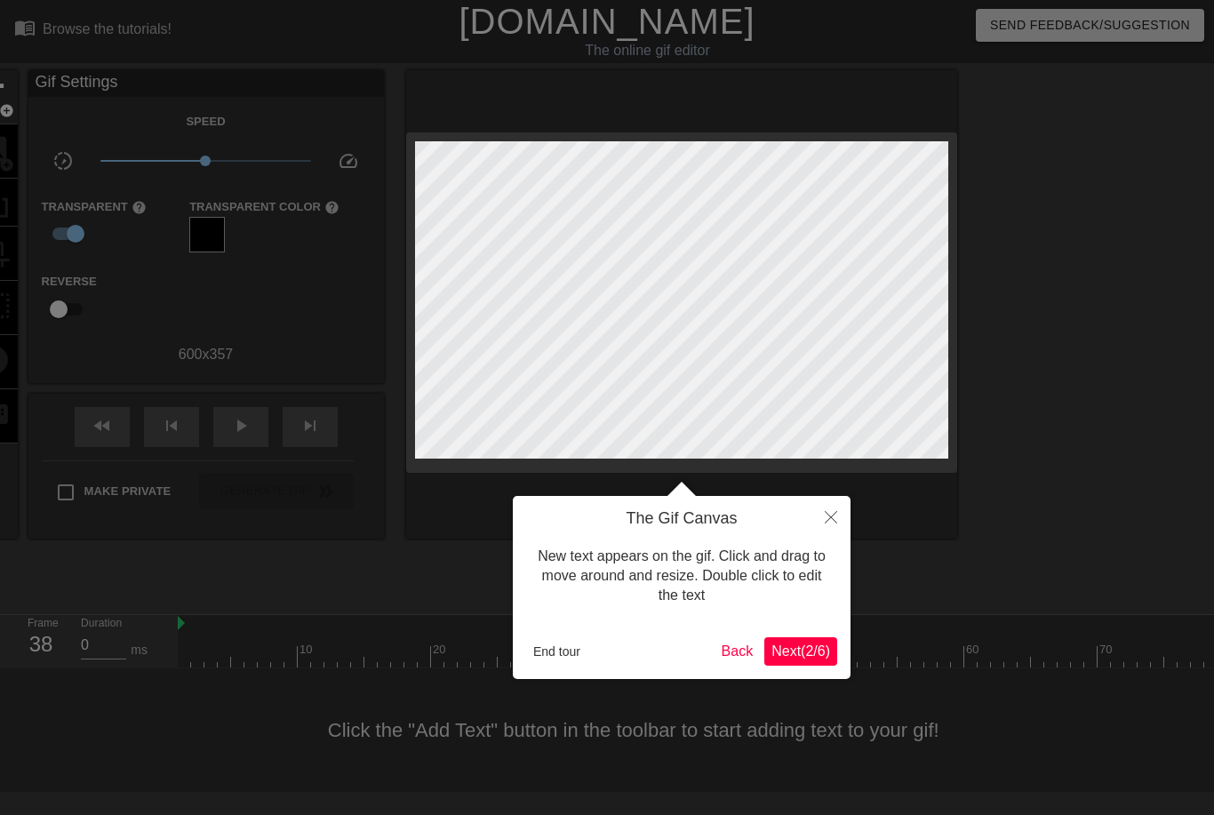
click at [804, 655] on span "Next ( 2 / 6 )" at bounding box center [801, 651] width 59 height 15
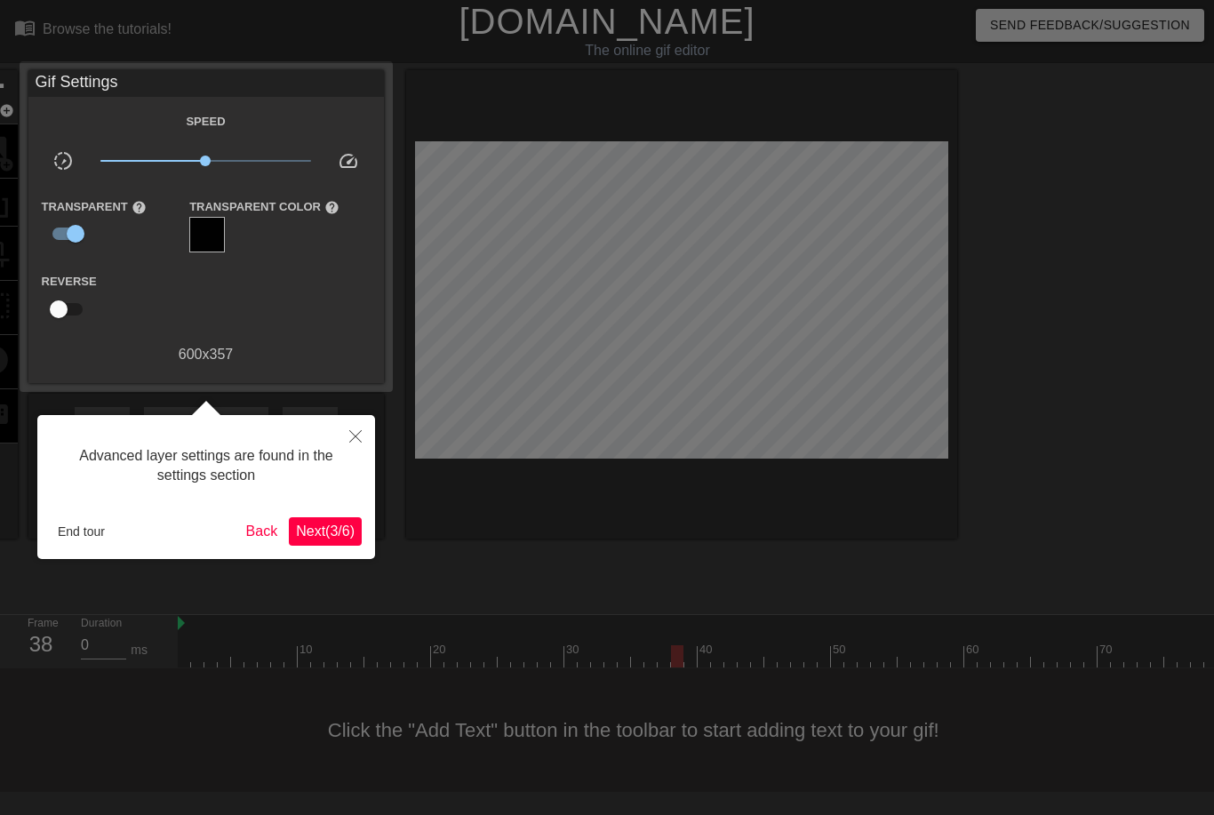
click at [311, 537] on span "Next ( 3 / 6 )" at bounding box center [325, 531] width 59 height 15
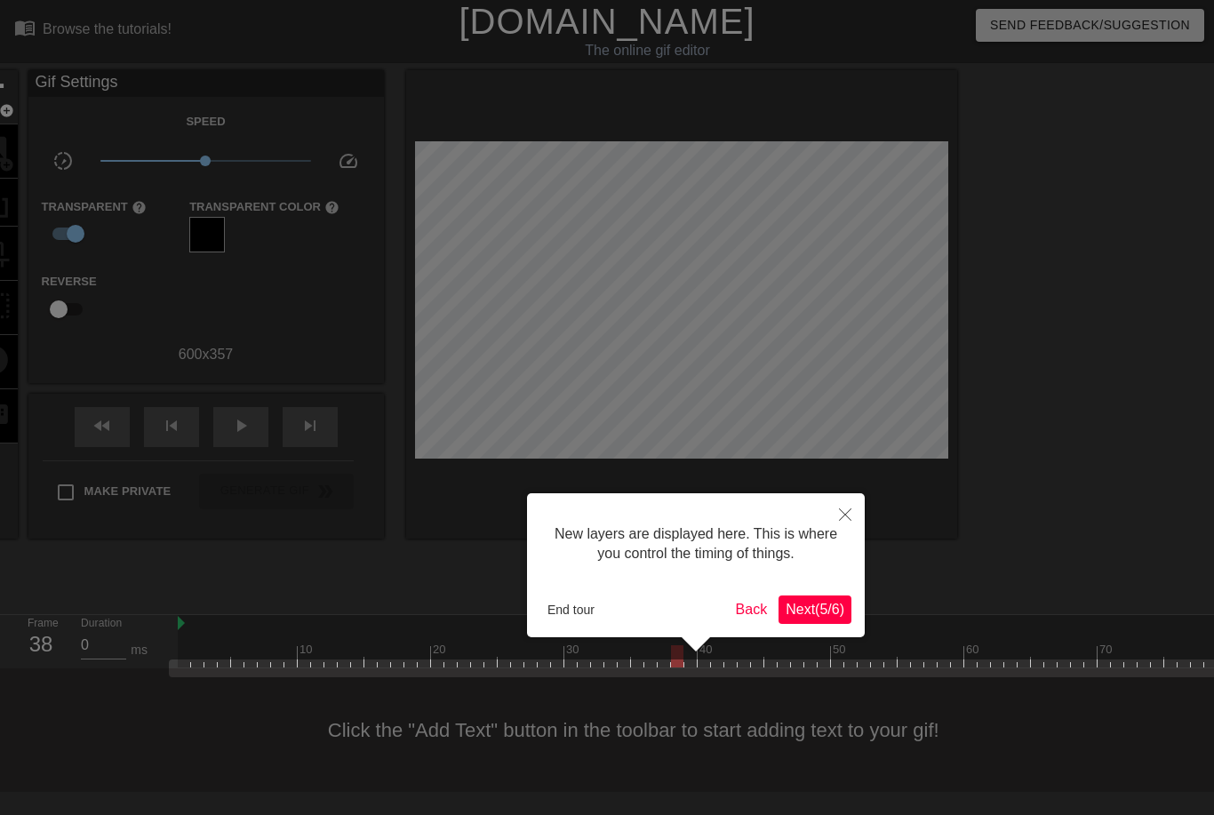
click at [824, 607] on span "Next ( 5 / 6 )" at bounding box center [815, 609] width 59 height 15
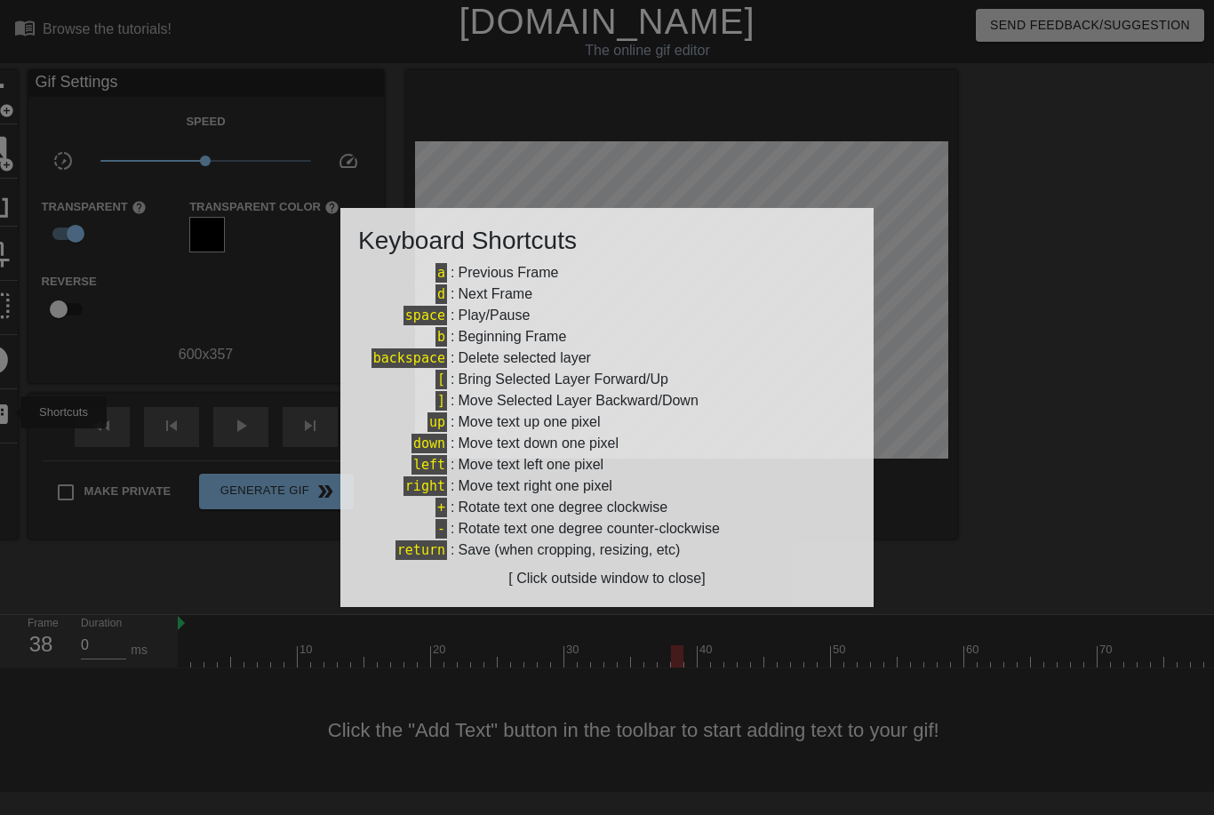
click at [1124, 459] on div at bounding box center [607, 407] width 1214 height 815
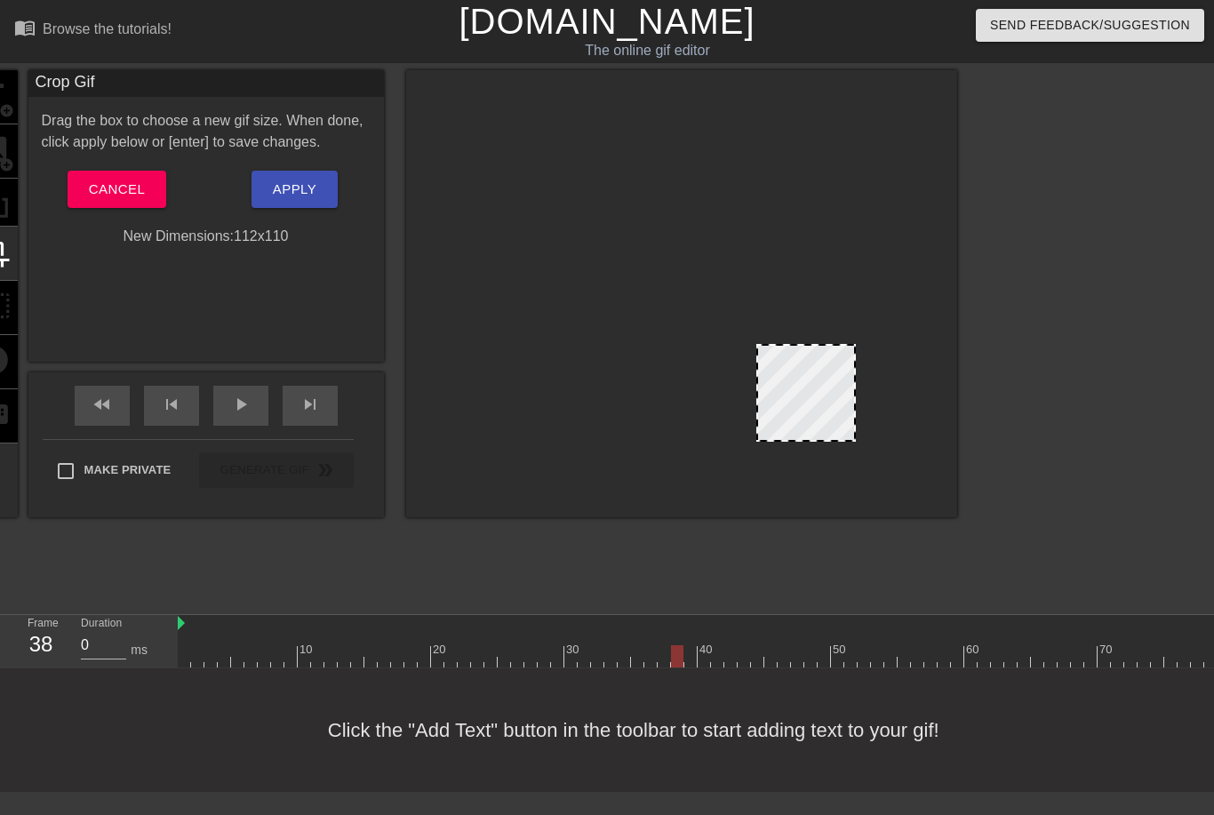
click at [813, 395] on div at bounding box center [806, 393] width 100 height 98
click at [814, 399] on div at bounding box center [804, 394] width 100 height 98
click at [311, 198] on span "Apply" at bounding box center [295, 189] width 44 height 23
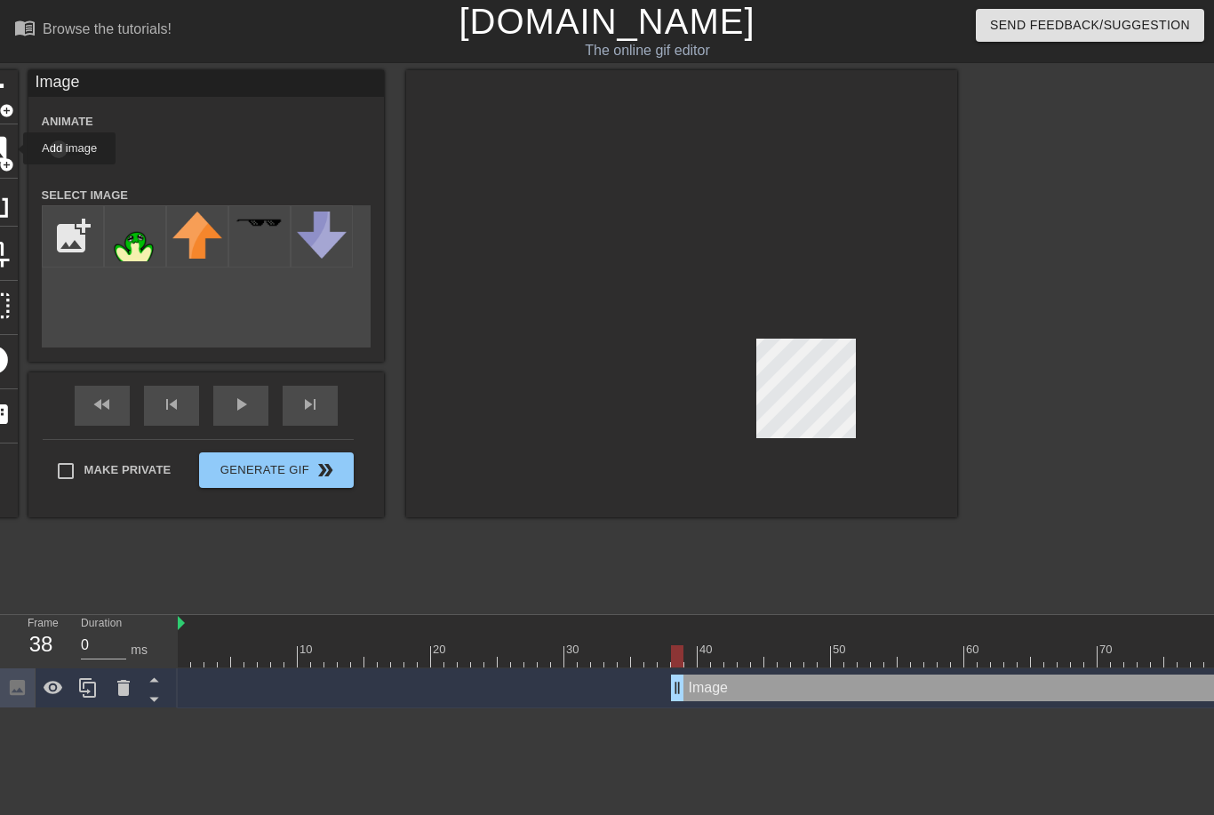
click at [133, 237] on img at bounding box center [135, 237] width 50 height 50
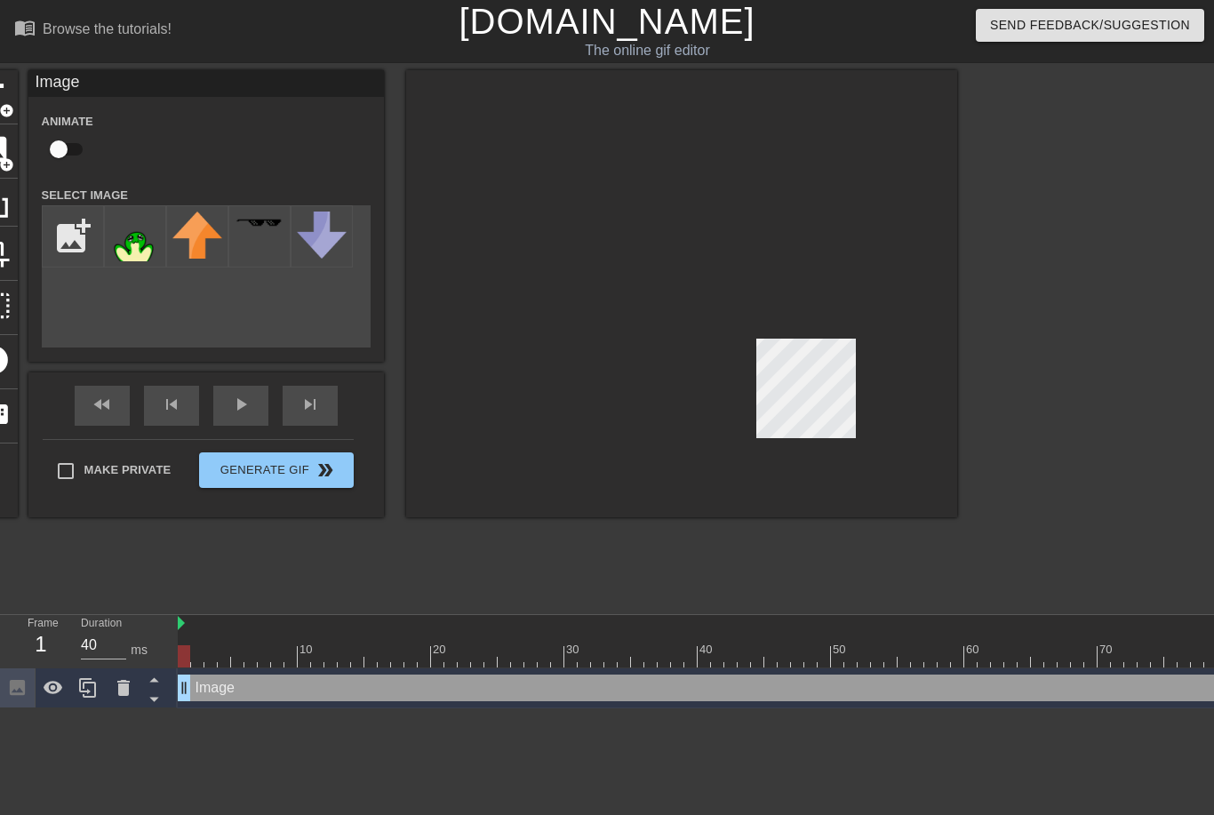
click at [89, 691] on icon at bounding box center [87, 687] width 21 height 21
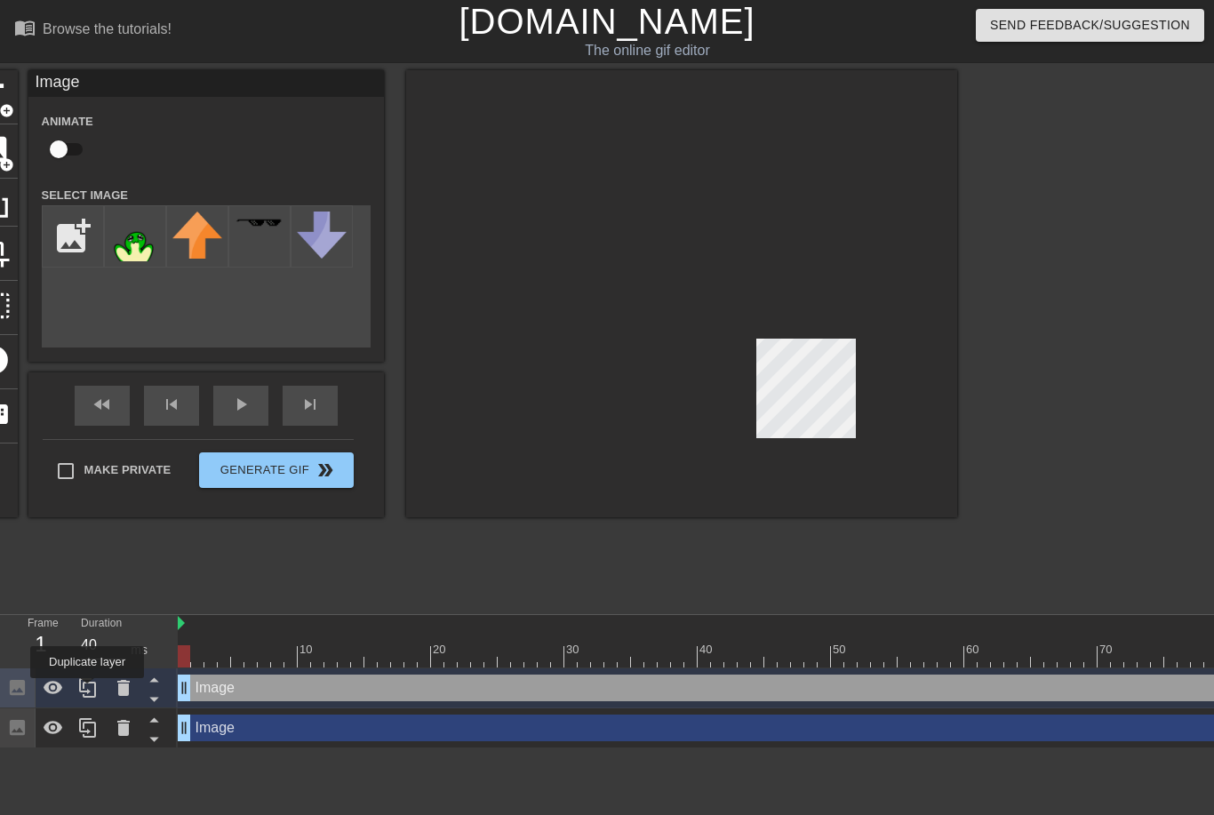
click at [120, 686] on icon at bounding box center [123, 688] width 12 height 16
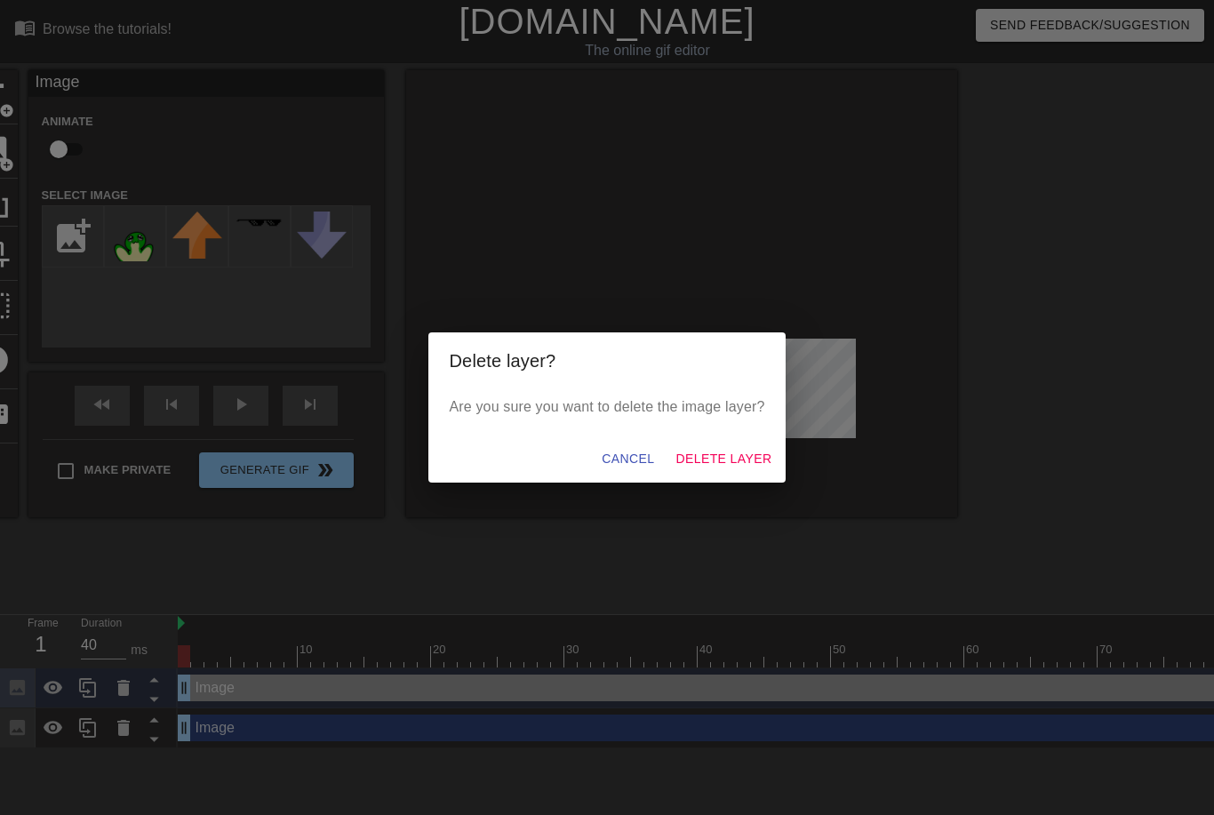
click at [707, 457] on span "Delete Layer" at bounding box center [724, 459] width 96 height 22
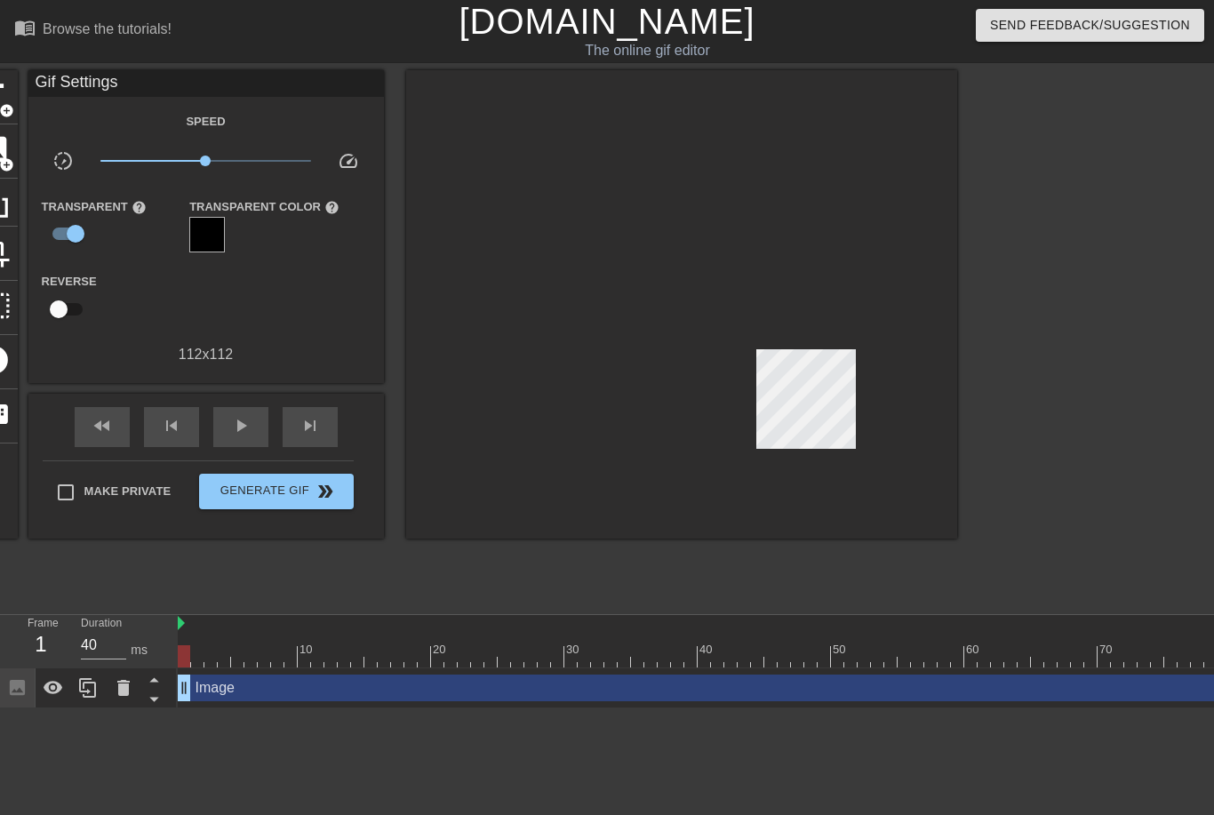
click at [50, 693] on icon at bounding box center [54, 687] width 20 height 13
click at [55, 691] on icon at bounding box center [53, 687] width 21 height 21
click at [111, 708] on html "menu_book Browse the tutorials! [DOMAIN_NAME] The online gif editor Send Feedba…" at bounding box center [607, 354] width 1214 height 708
click at [199, 708] on html "menu_book Browse the tutorials! [DOMAIN_NAME] The online gif editor Send Feedba…" at bounding box center [607, 354] width 1214 height 708
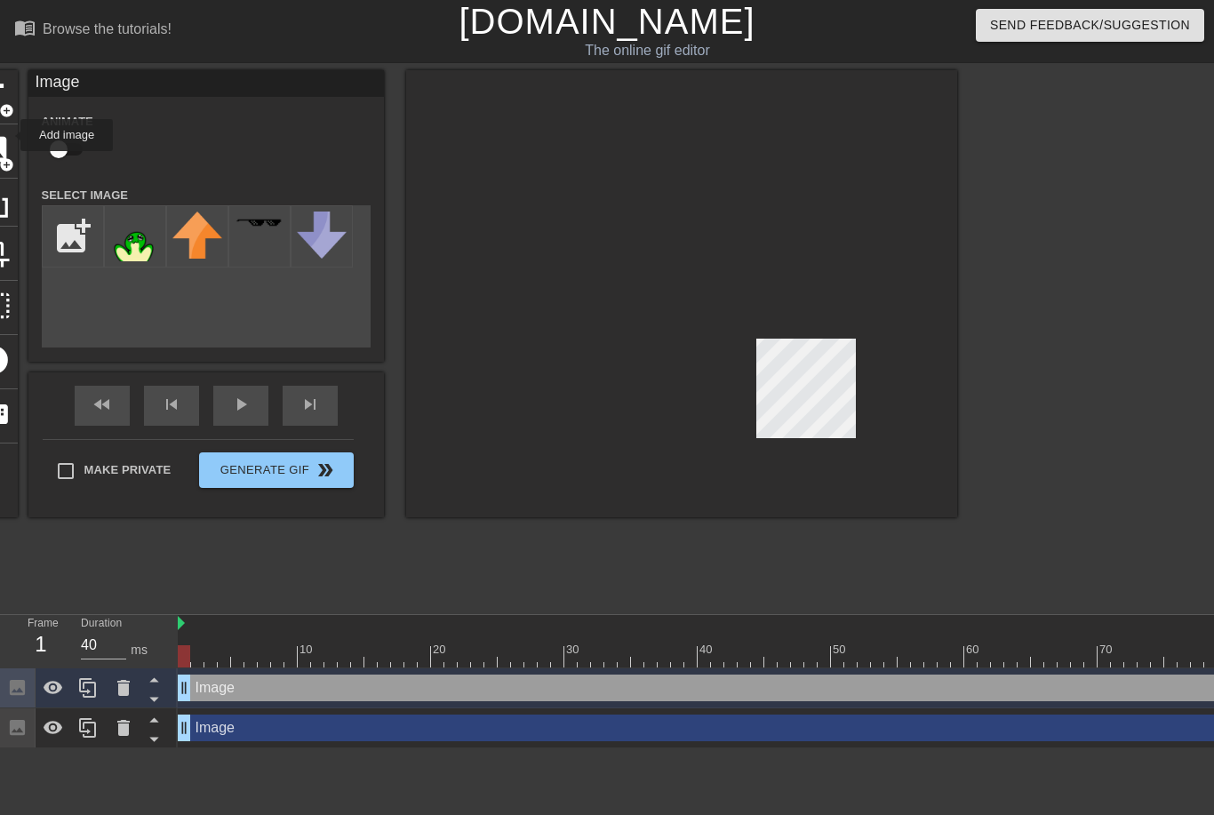
click at [125, 694] on icon at bounding box center [123, 688] width 12 height 16
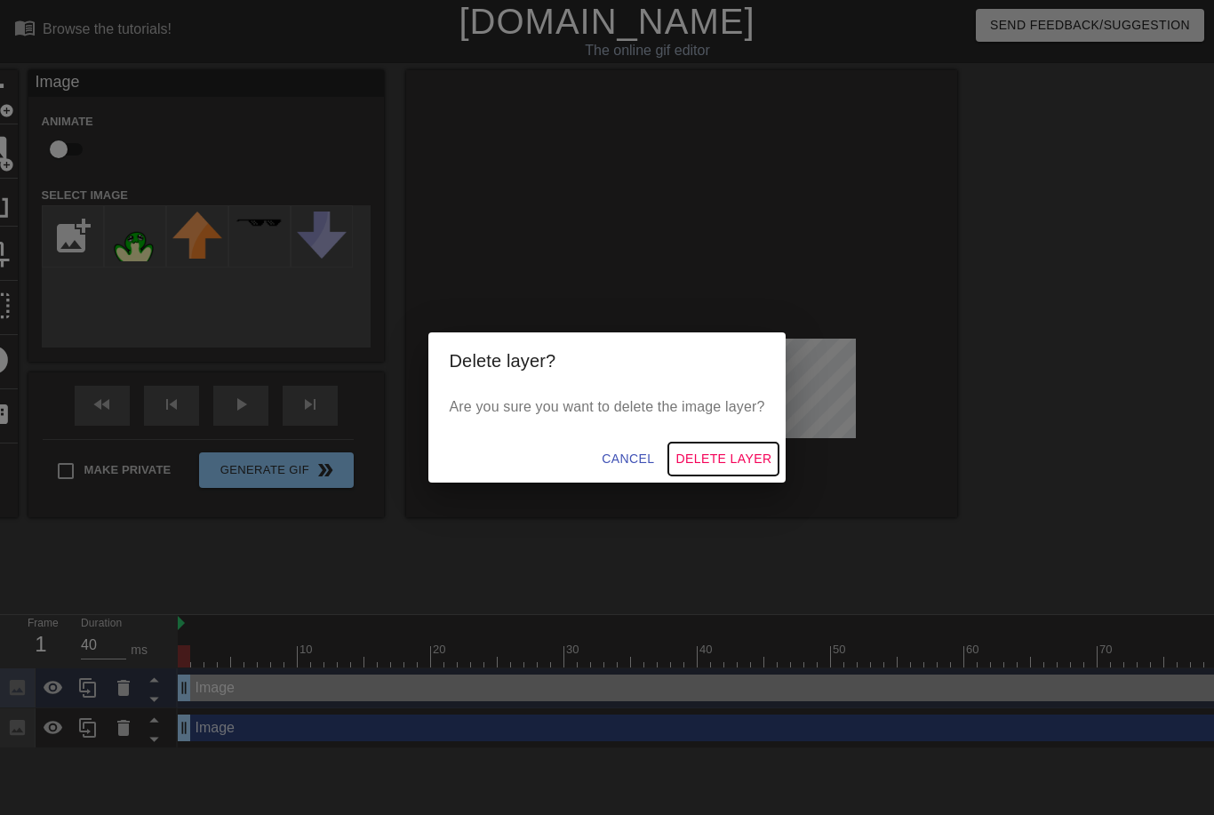
click at [719, 452] on span "Delete Layer" at bounding box center [724, 459] width 96 height 22
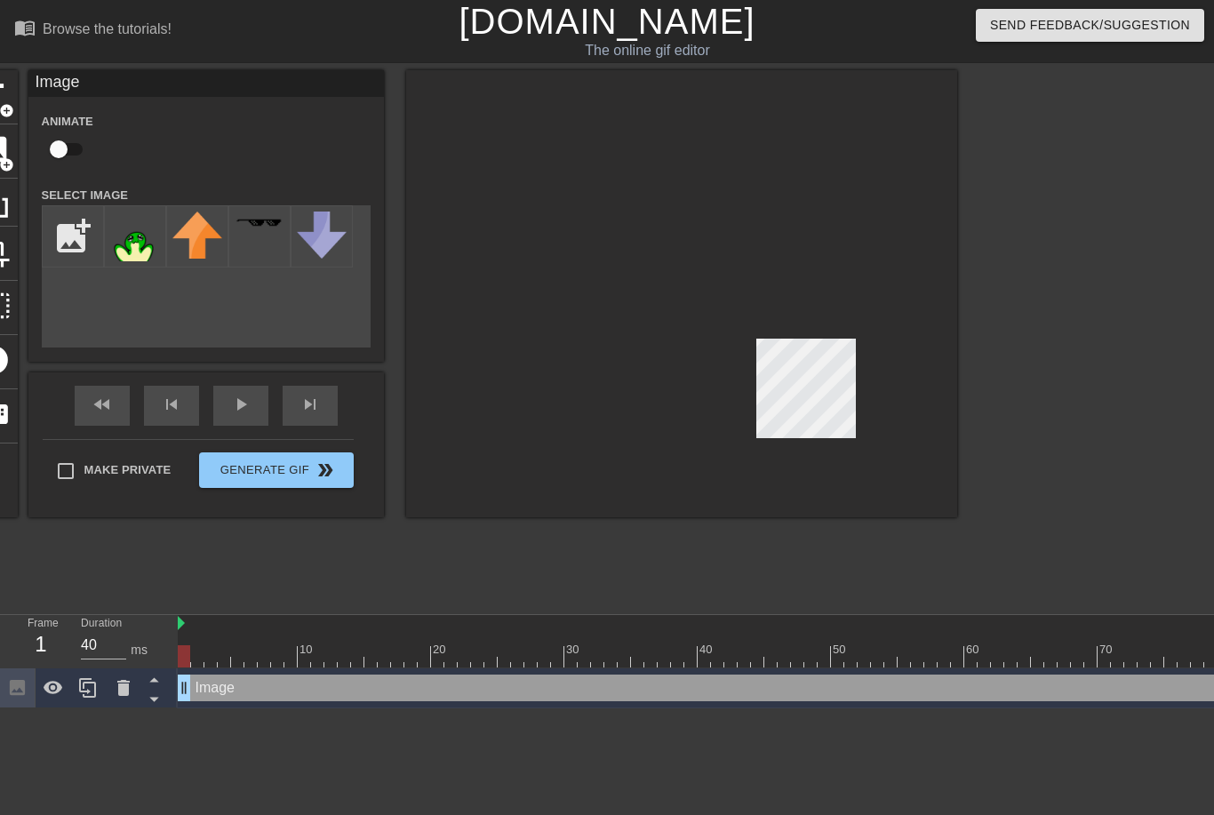
click at [758, 692] on div "Image drag_handle drag_handle" at bounding box center [891, 688] width 1427 height 27
click at [154, 688] on icon at bounding box center [154, 679] width 22 height 22
click at [151, 704] on icon at bounding box center [154, 699] width 22 height 22
click at [152, 705] on icon at bounding box center [154, 699] width 22 height 22
click at [154, 703] on icon at bounding box center [154, 699] width 22 height 22
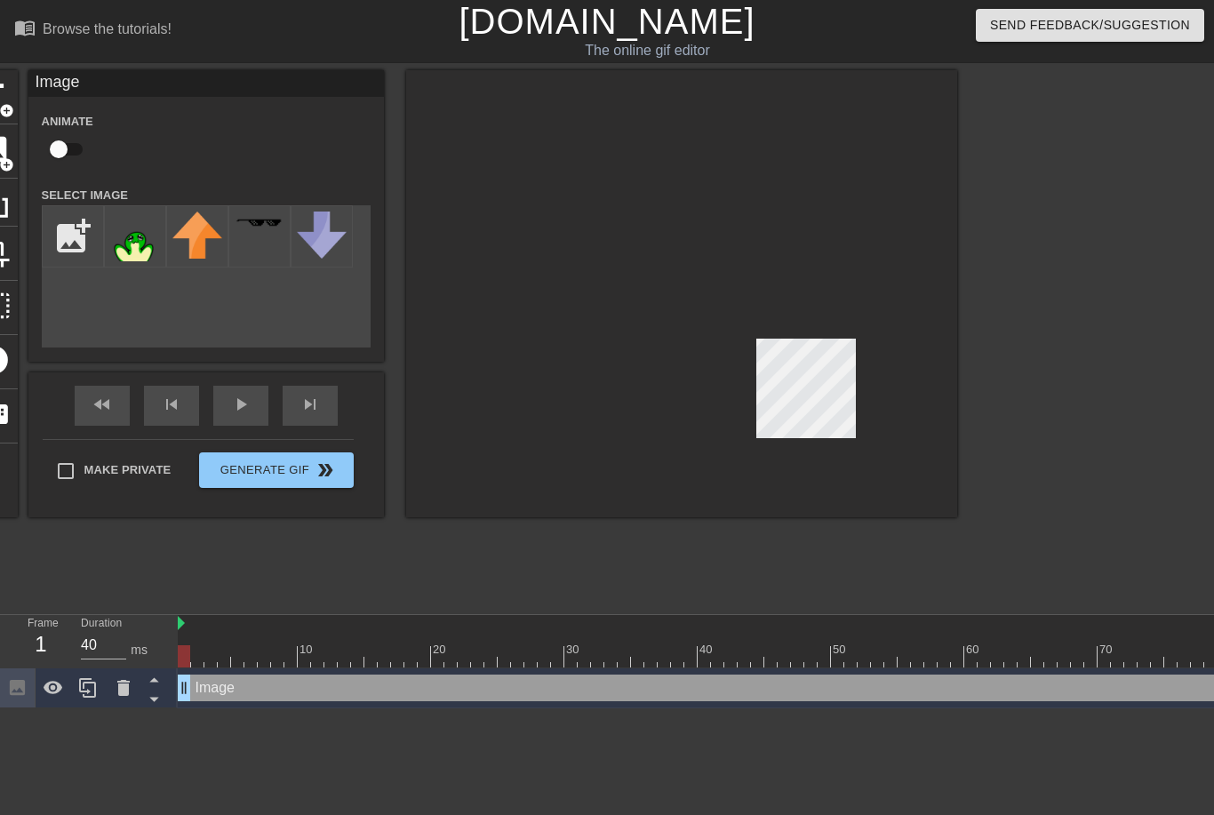
click at [10, 675] on div at bounding box center [18, 687] width 36 height 39
click at [22, 693] on icon at bounding box center [17, 687] width 15 height 15
click at [26, 695] on icon at bounding box center [17, 687] width 20 height 20
click at [206, 244] on img at bounding box center [197, 235] width 50 height 47
click at [125, 686] on icon at bounding box center [123, 688] width 12 height 16
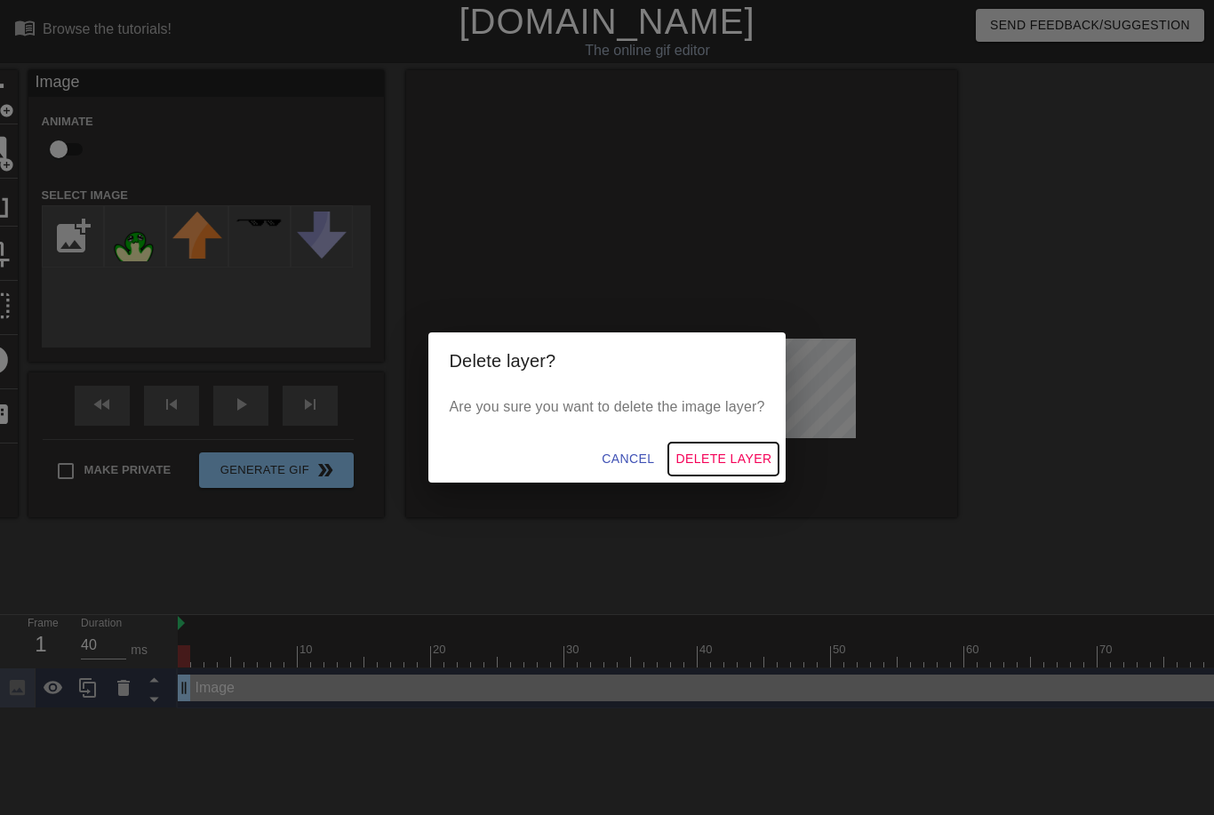
click at [740, 470] on button "Delete Layer" at bounding box center [723, 459] width 110 height 33
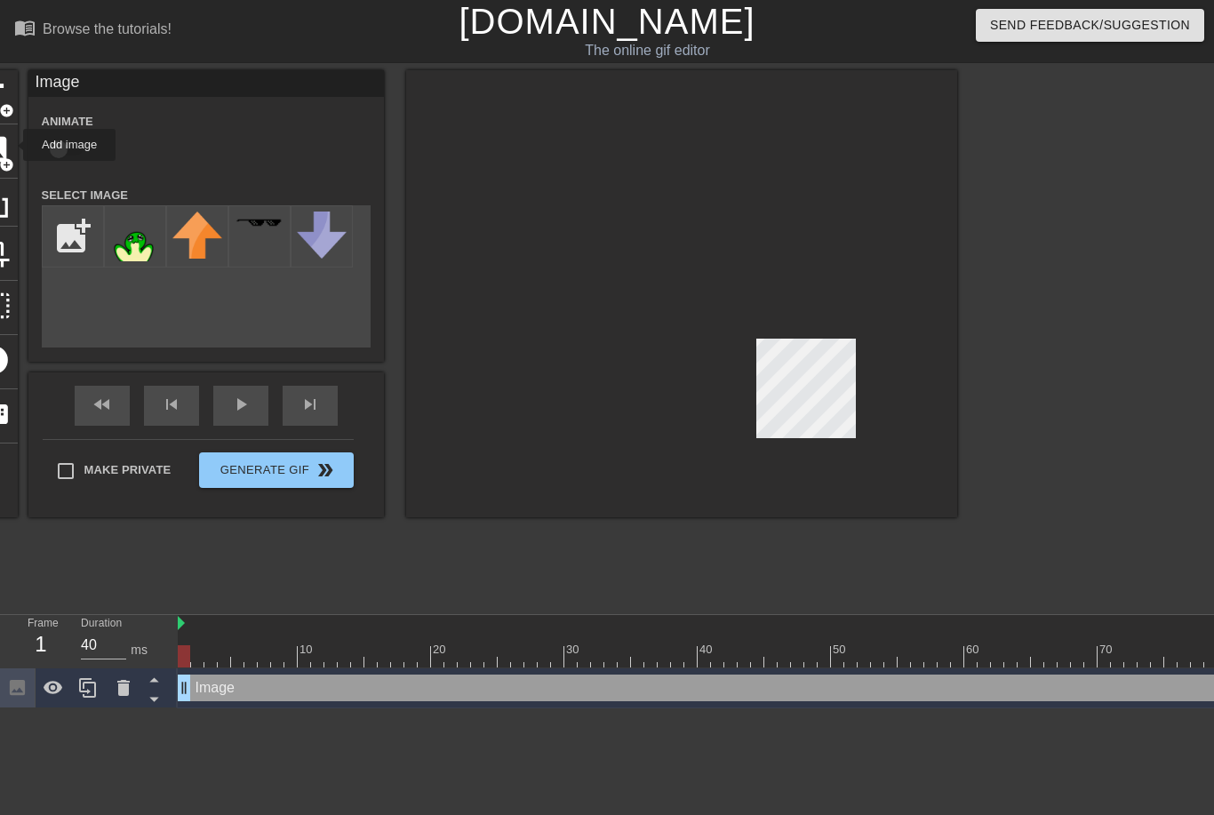
click at [139, 242] on img at bounding box center [135, 237] width 50 height 50
click at [142, 233] on img at bounding box center [135, 237] width 50 height 50
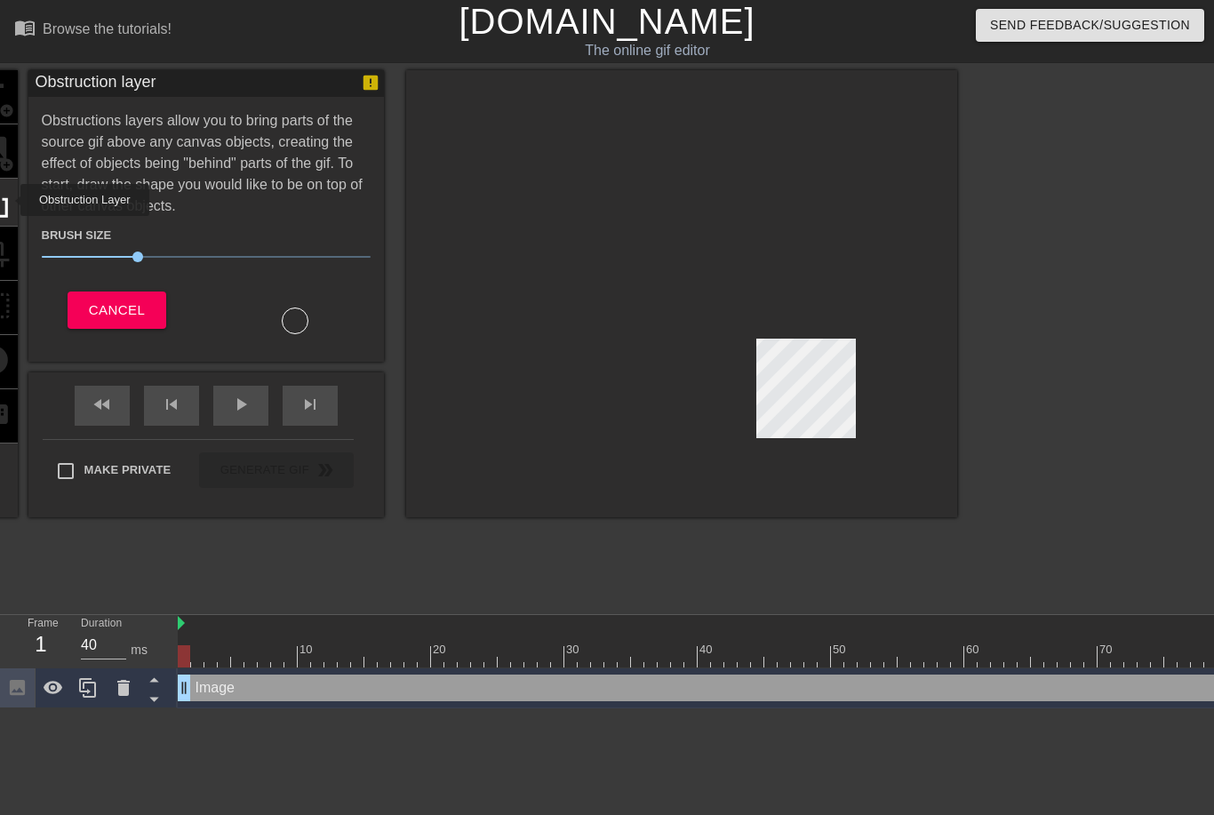
click at [134, 316] on span "Cancel" at bounding box center [117, 310] width 56 height 23
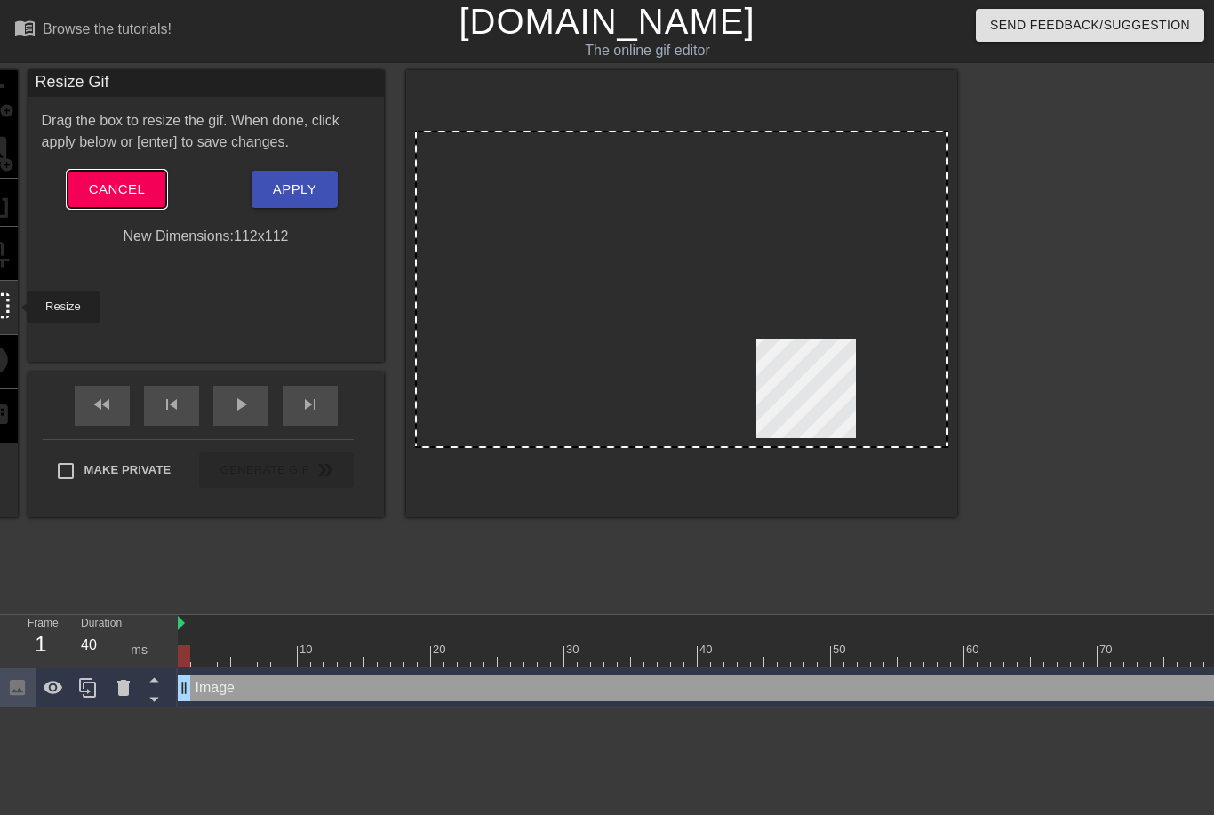
click at [130, 193] on span "Cancel" at bounding box center [117, 189] width 56 height 23
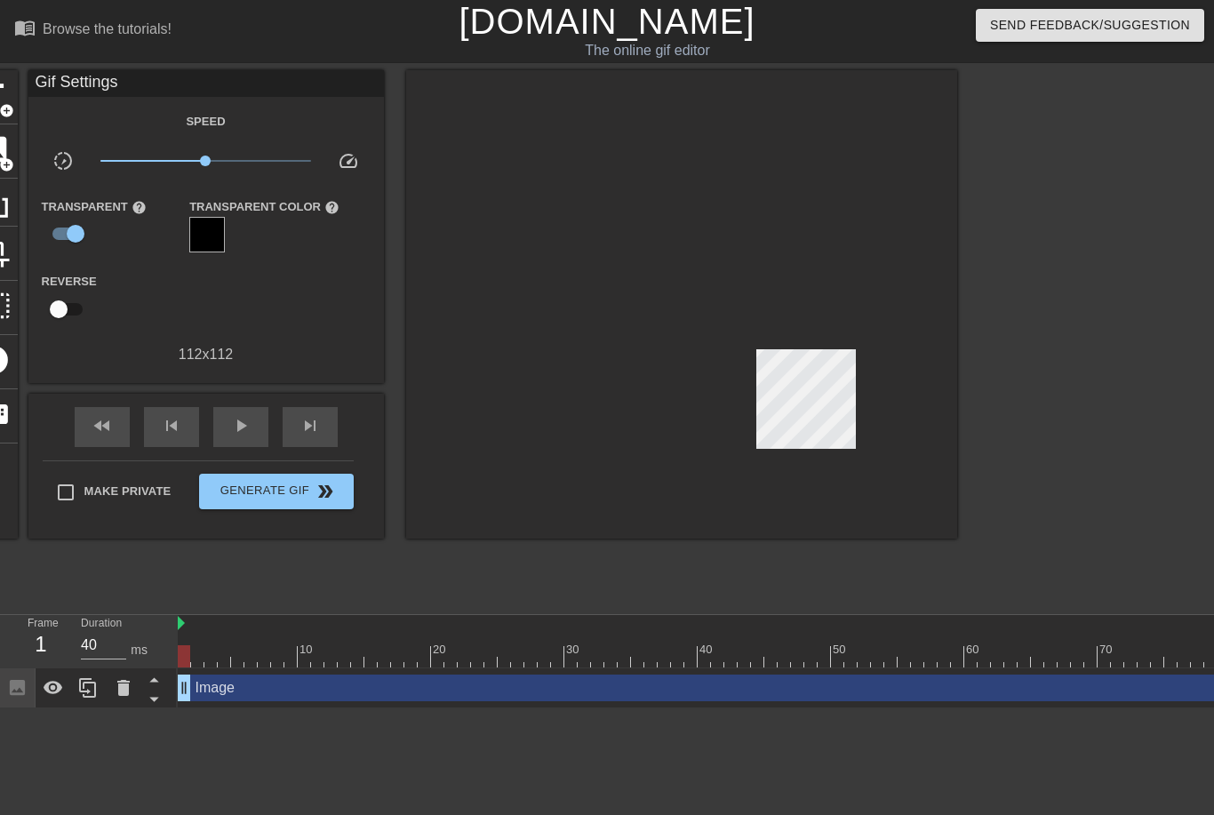
click at [262, 699] on div "Image drag_handle drag_handle" at bounding box center [891, 688] width 1427 height 27
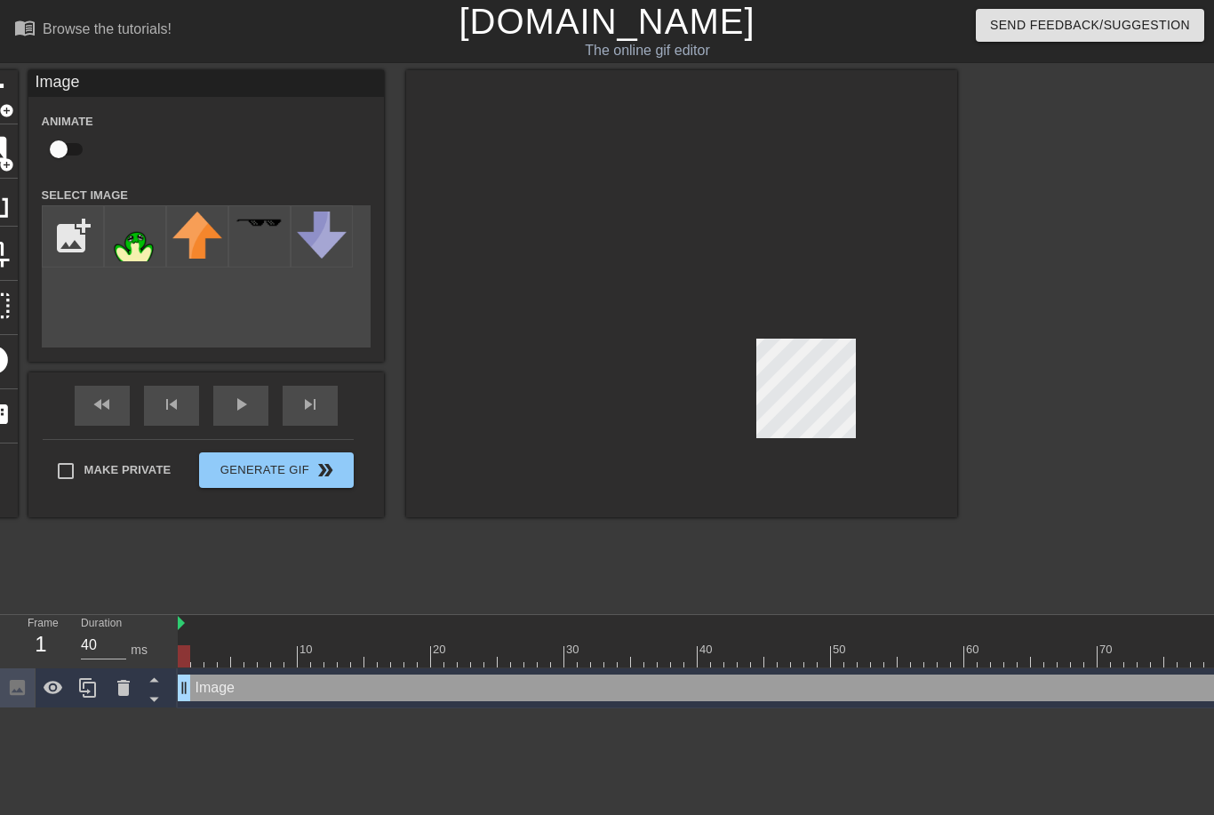
click at [129, 694] on icon at bounding box center [123, 687] width 21 height 21
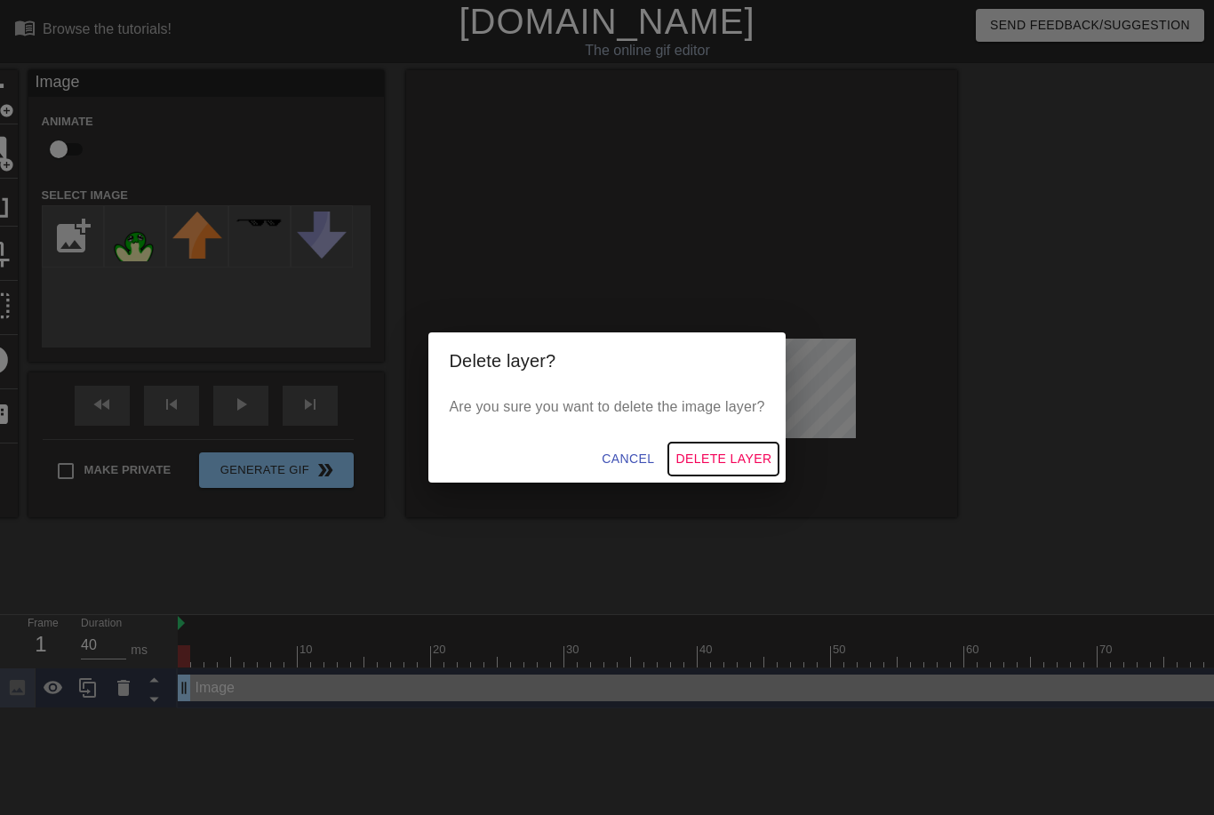
click at [728, 456] on span "Delete Layer" at bounding box center [724, 459] width 96 height 22
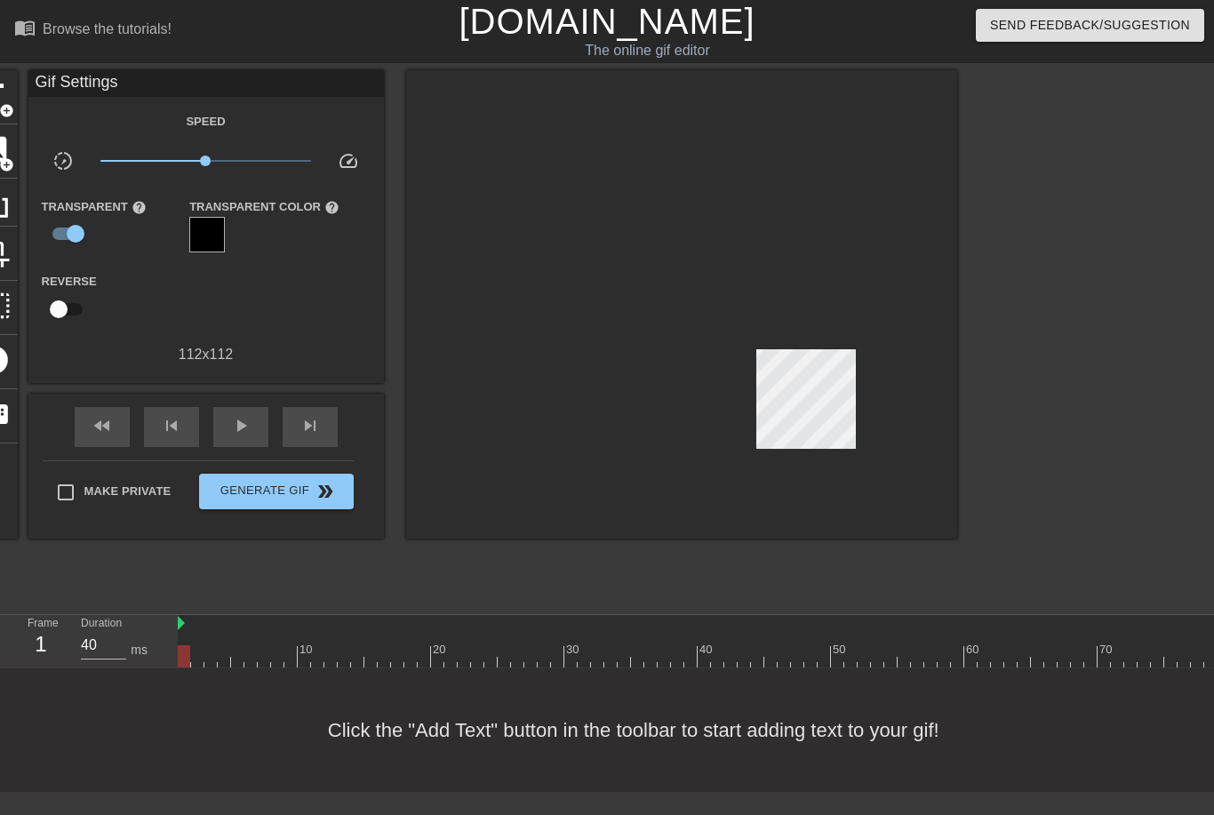
click at [13, 157] on span "add_circle" at bounding box center [6, 164] width 15 height 15
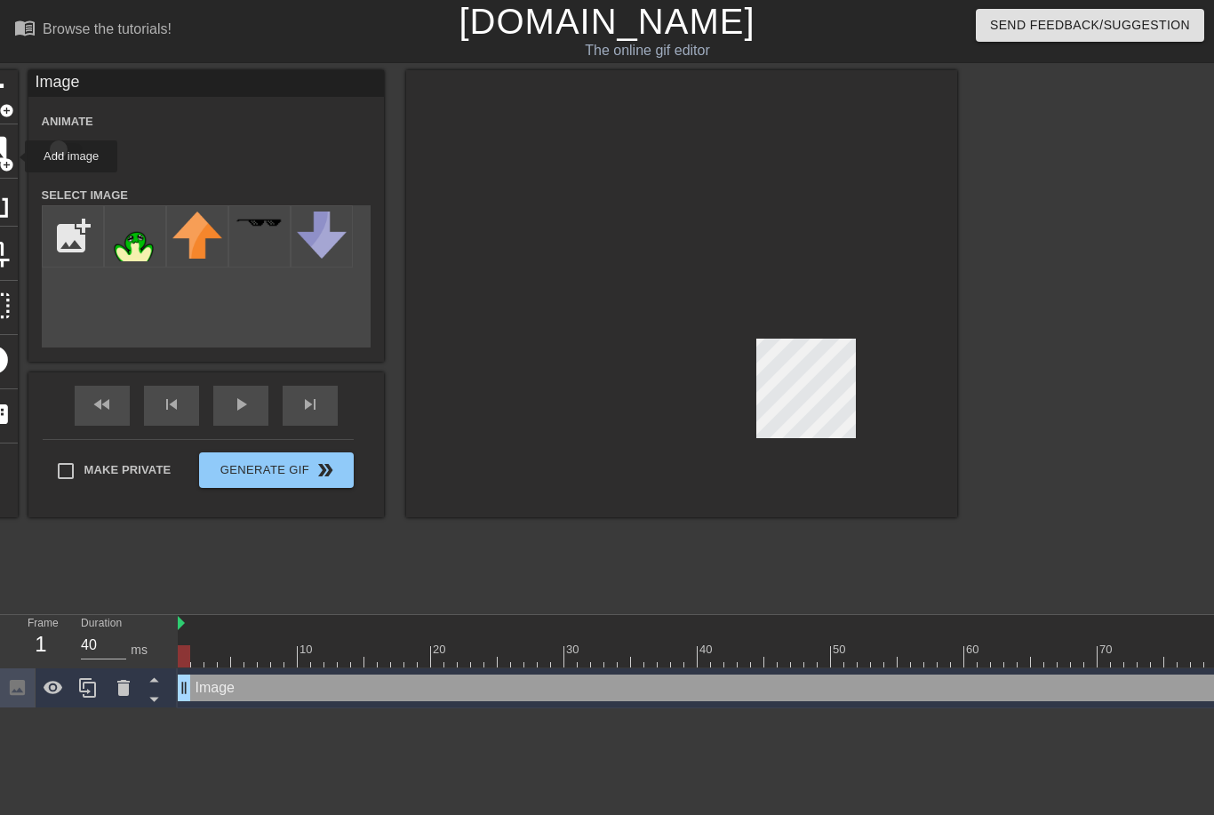
click at [139, 253] on img at bounding box center [135, 237] width 50 height 50
click at [244, 404] on div "fast_rewind skip_previous play_arrow skip_next" at bounding box center [206, 405] width 290 height 67
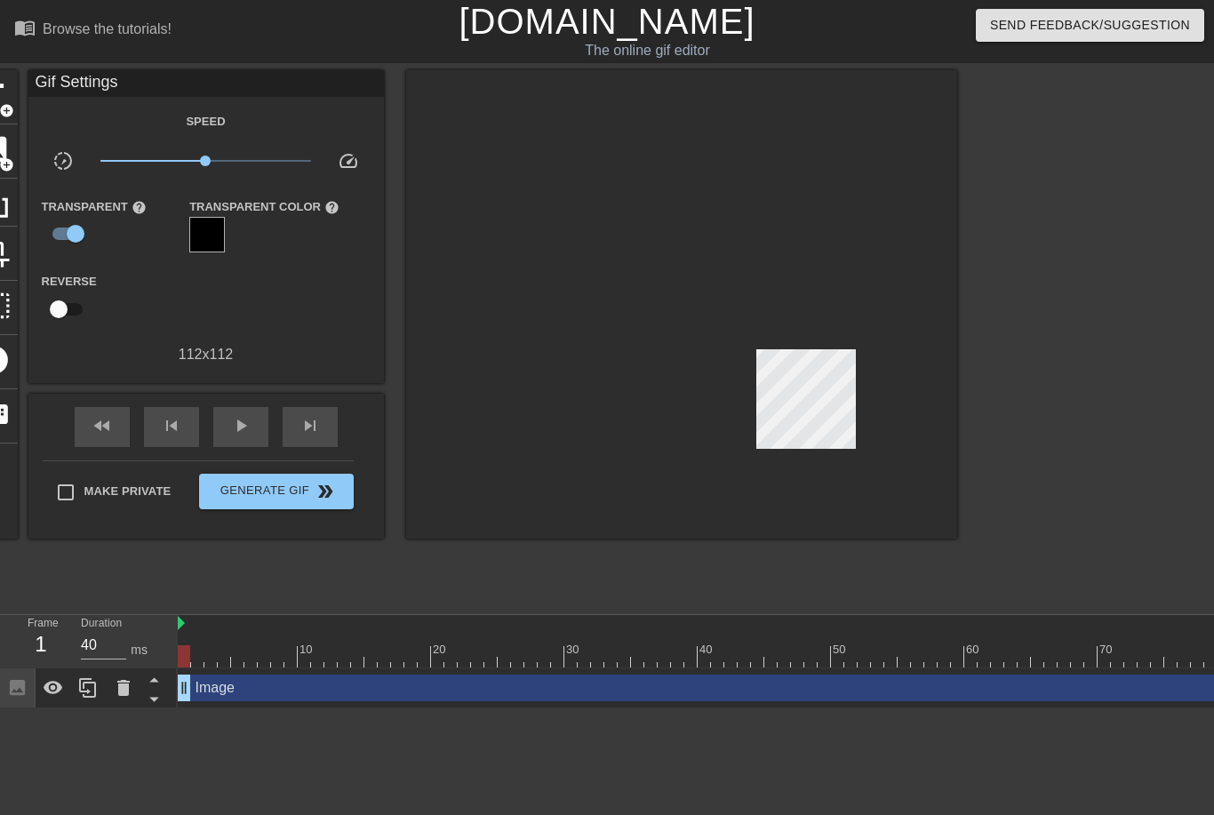
click at [236, 433] on span "play_arrow" at bounding box center [240, 425] width 21 height 21
type input "40"
click at [322, 493] on span "double_arrow" at bounding box center [325, 491] width 21 height 21
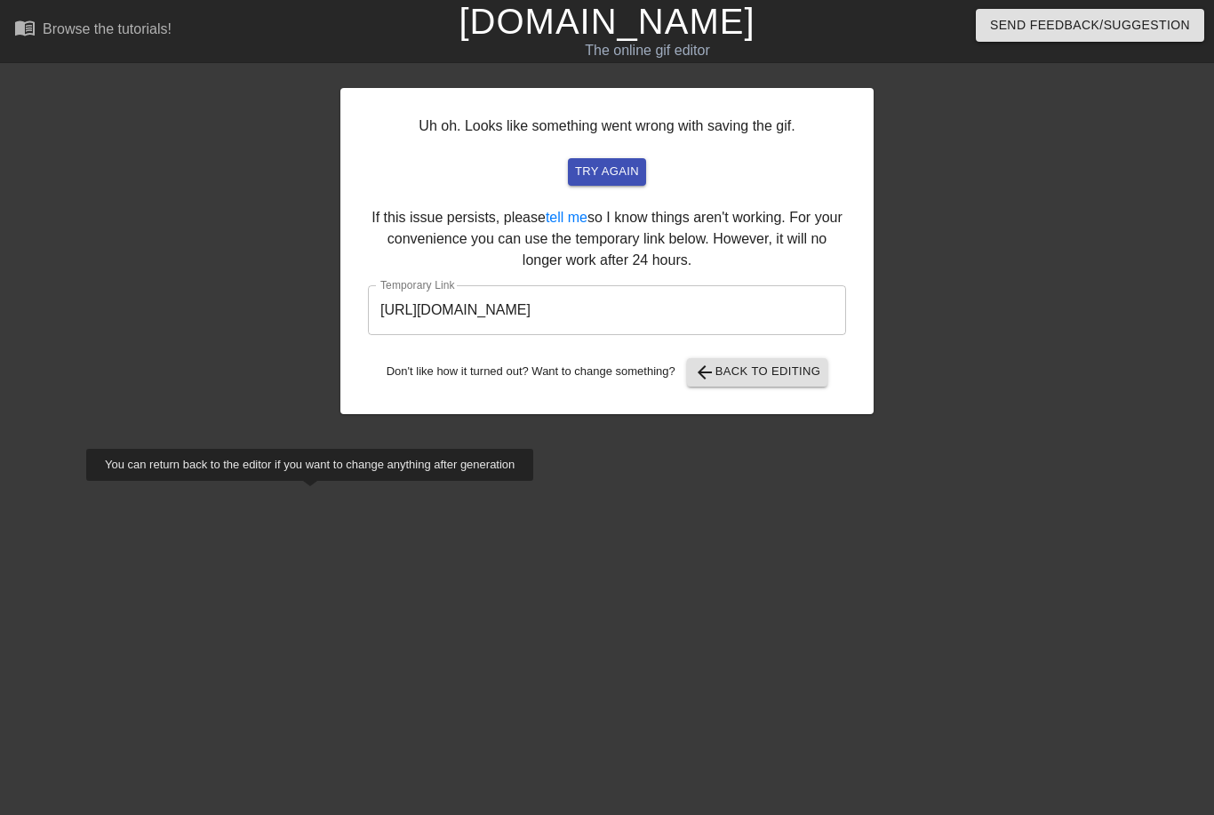
click at [628, 312] on input "[URL][DOMAIN_NAME]" at bounding box center [607, 310] width 478 height 50
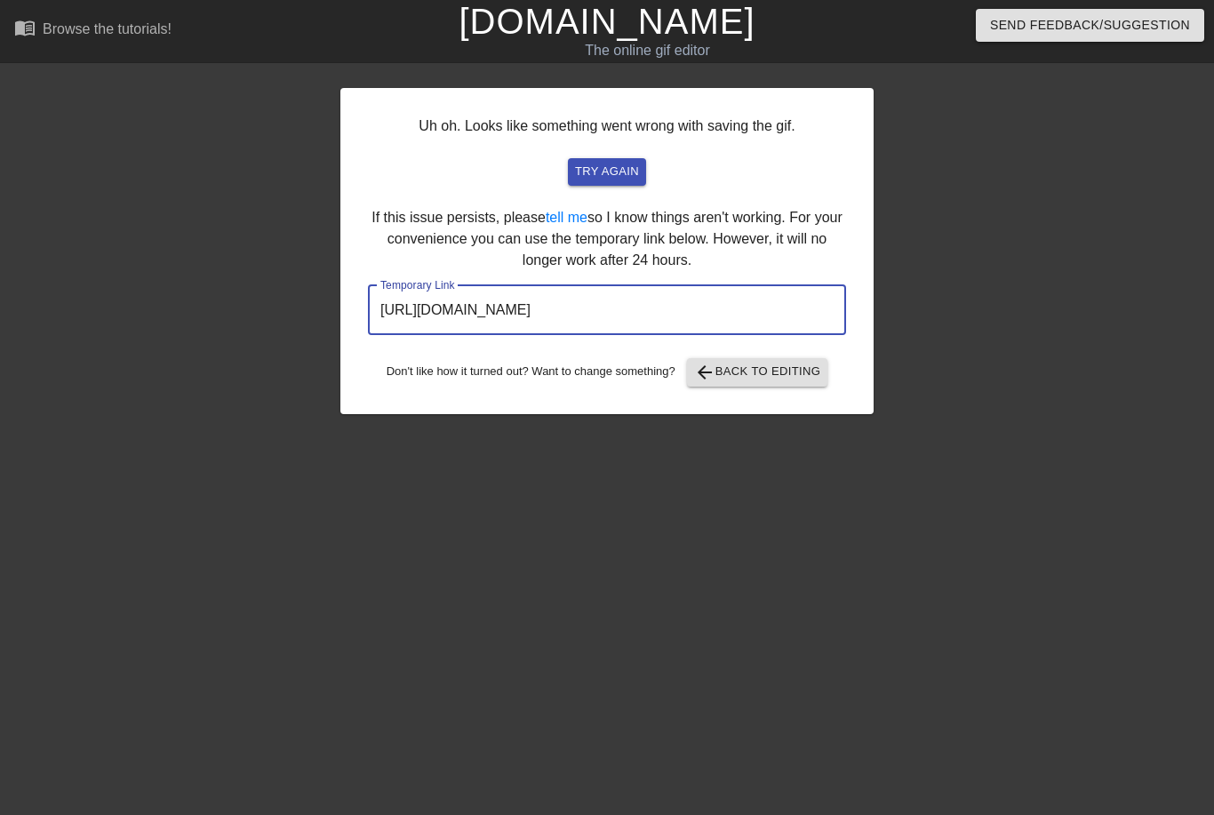
click at [624, 315] on input "[URL][DOMAIN_NAME]" at bounding box center [607, 310] width 478 height 50
click at [608, 304] on input "[URL][DOMAIN_NAME]" at bounding box center [607, 310] width 478 height 50
click at [601, 307] on input "[URL][DOMAIN_NAME]" at bounding box center [607, 310] width 478 height 50
click at [597, 310] on input "[URL][DOMAIN_NAME]" at bounding box center [607, 310] width 478 height 50
click at [612, 176] on span "try again" at bounding box center [607, 172] width 64 height 20
